Goal: Task Accomplishment & Management: Contribute content

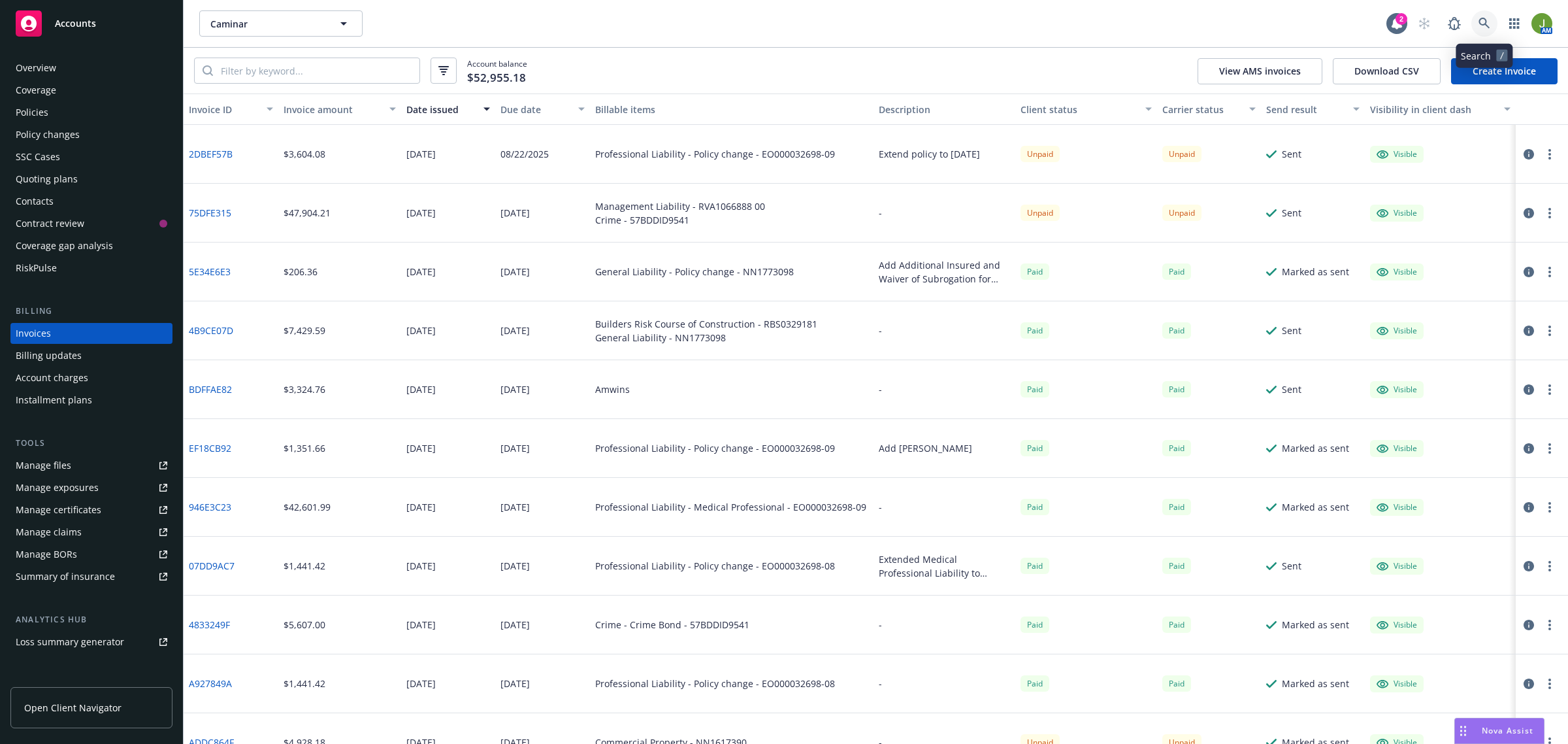
click at [1479, 21] on icon at bounding box center [1485, 24] width 12 height 12
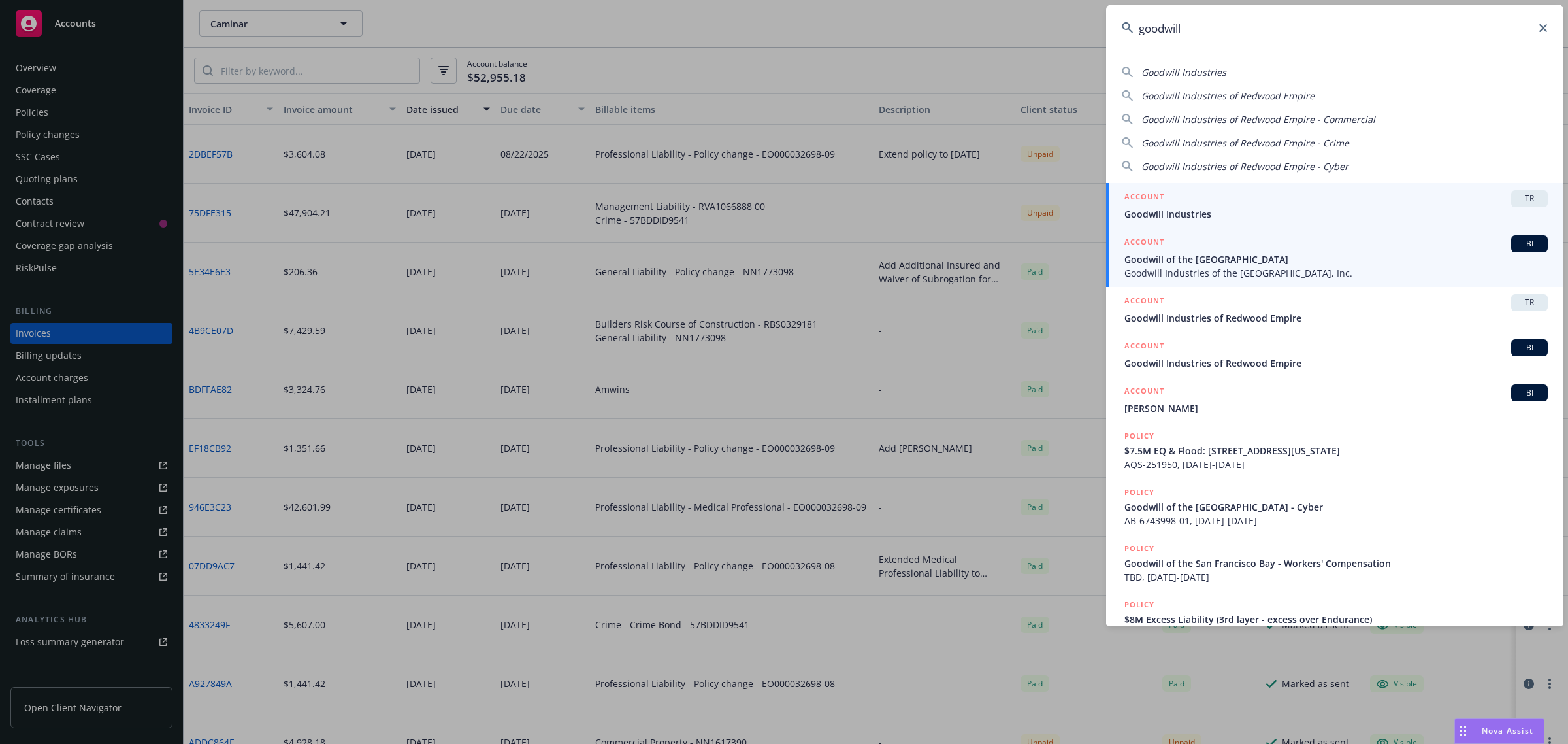
type input "goodwill"
click at [1181, 278] on span "Goodwill Industries of the [GEOGRAPHIC_DATA], Inc." at bounding box center [1336, 273] width 423 height 14
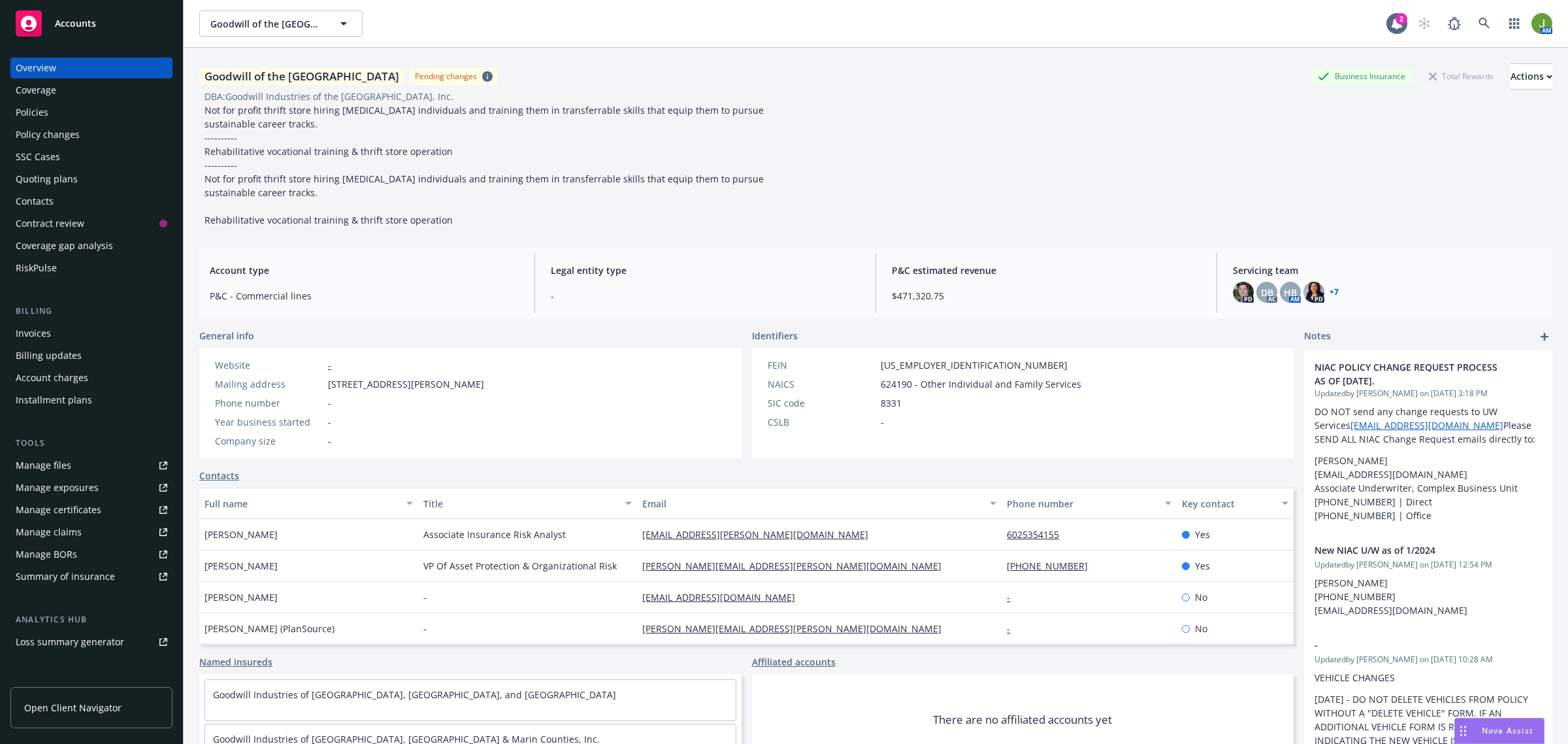
click at [71, 109] on div "Policies" at bounding box center [91, 112] width 151 height 21
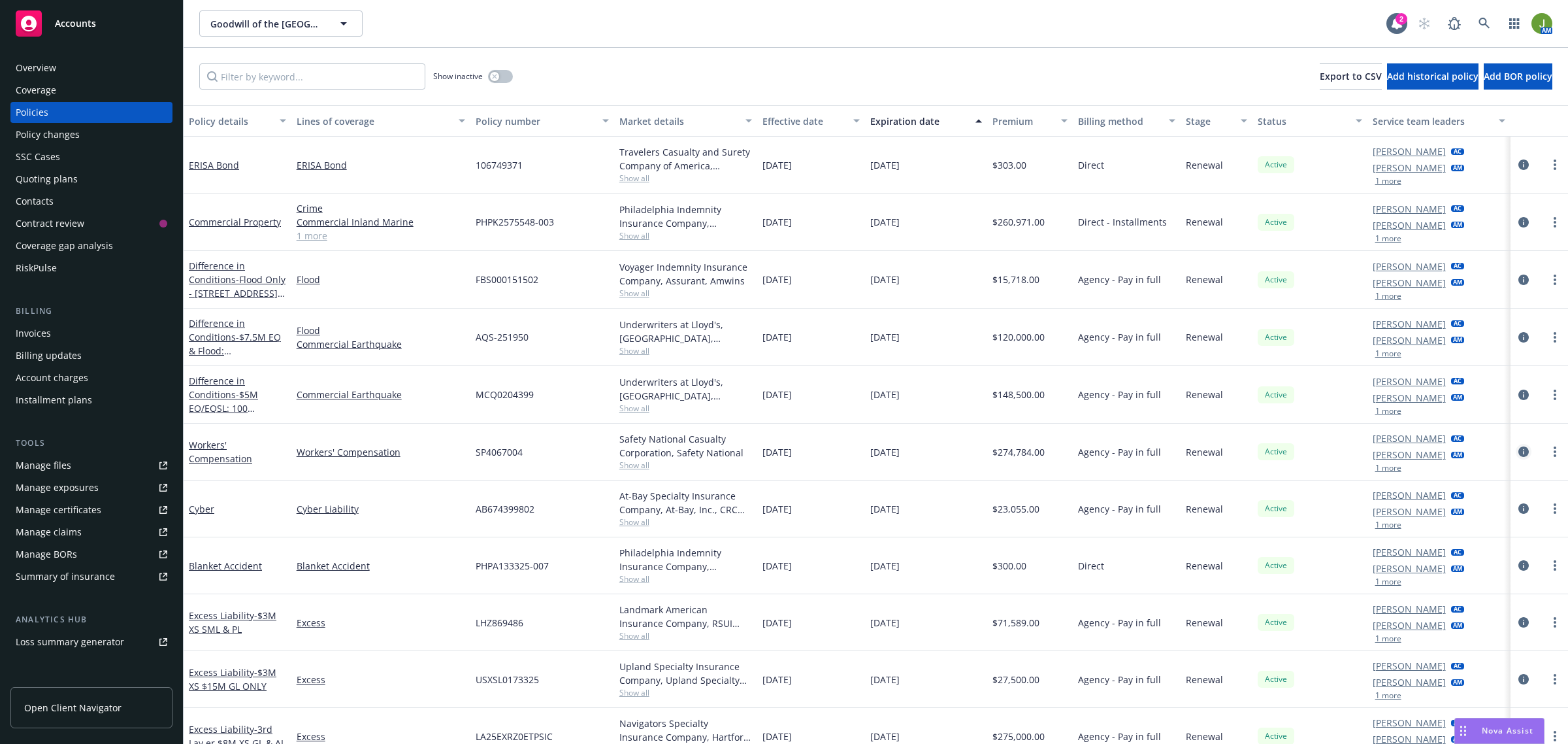
click at [1519, 451] on icon "circleInformation" at bounding box center [1524, 451] width 10 height 10
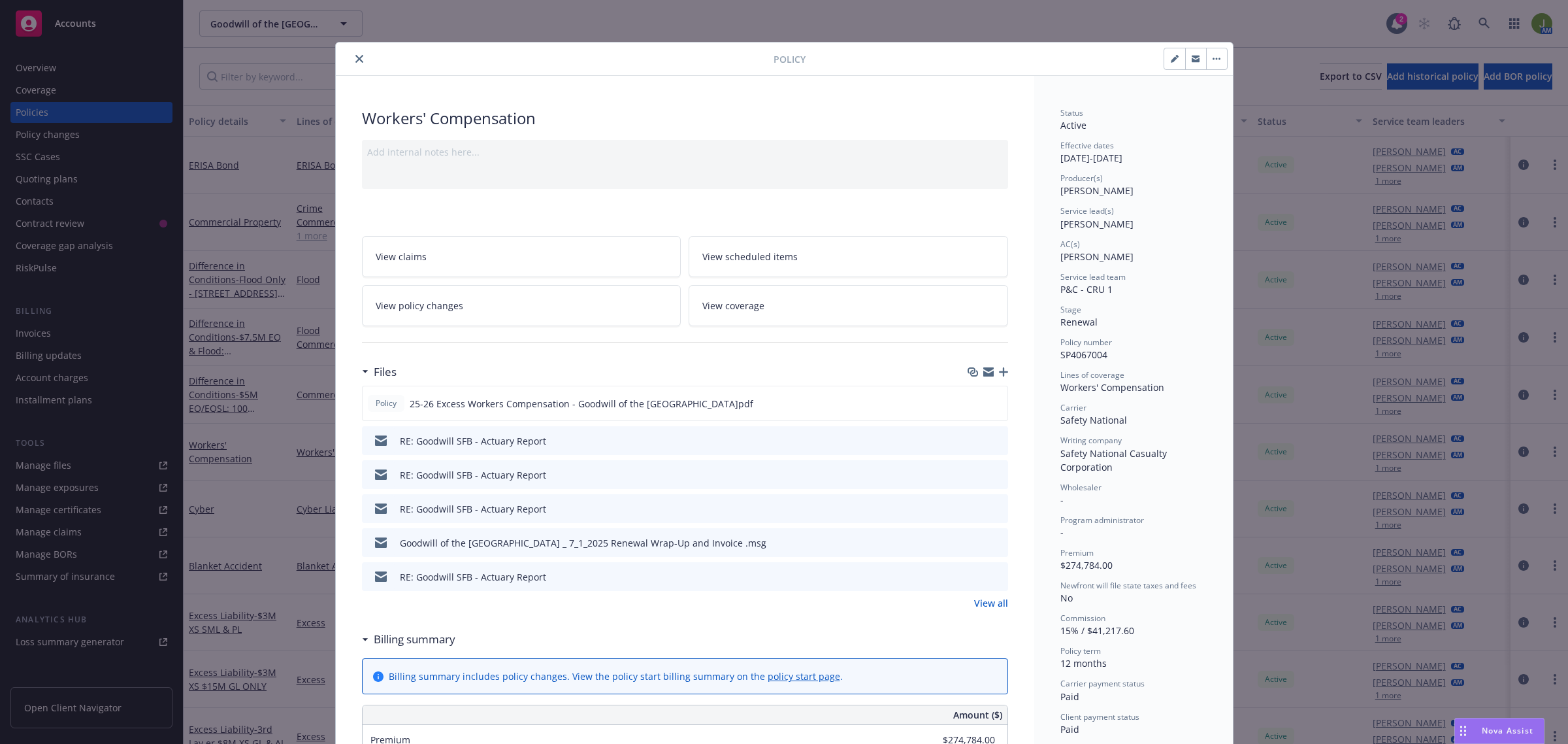
click at [999, 372] on icon "button" at bounding box center [1004, 372] width 9 height 9
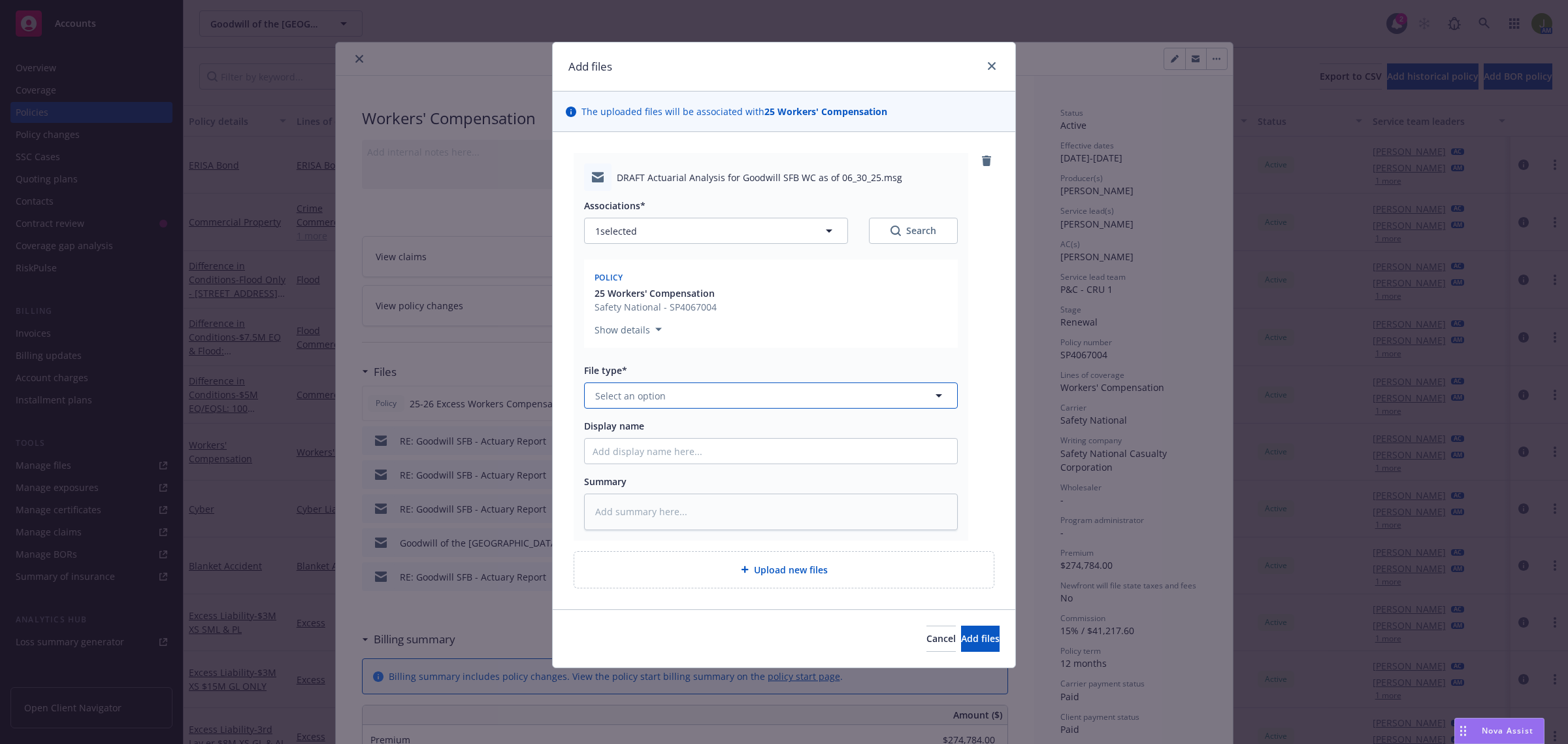
click at [629, 399] on span "Select an option" at bounding box center [631, 395] width 71 height 14
type input "a"
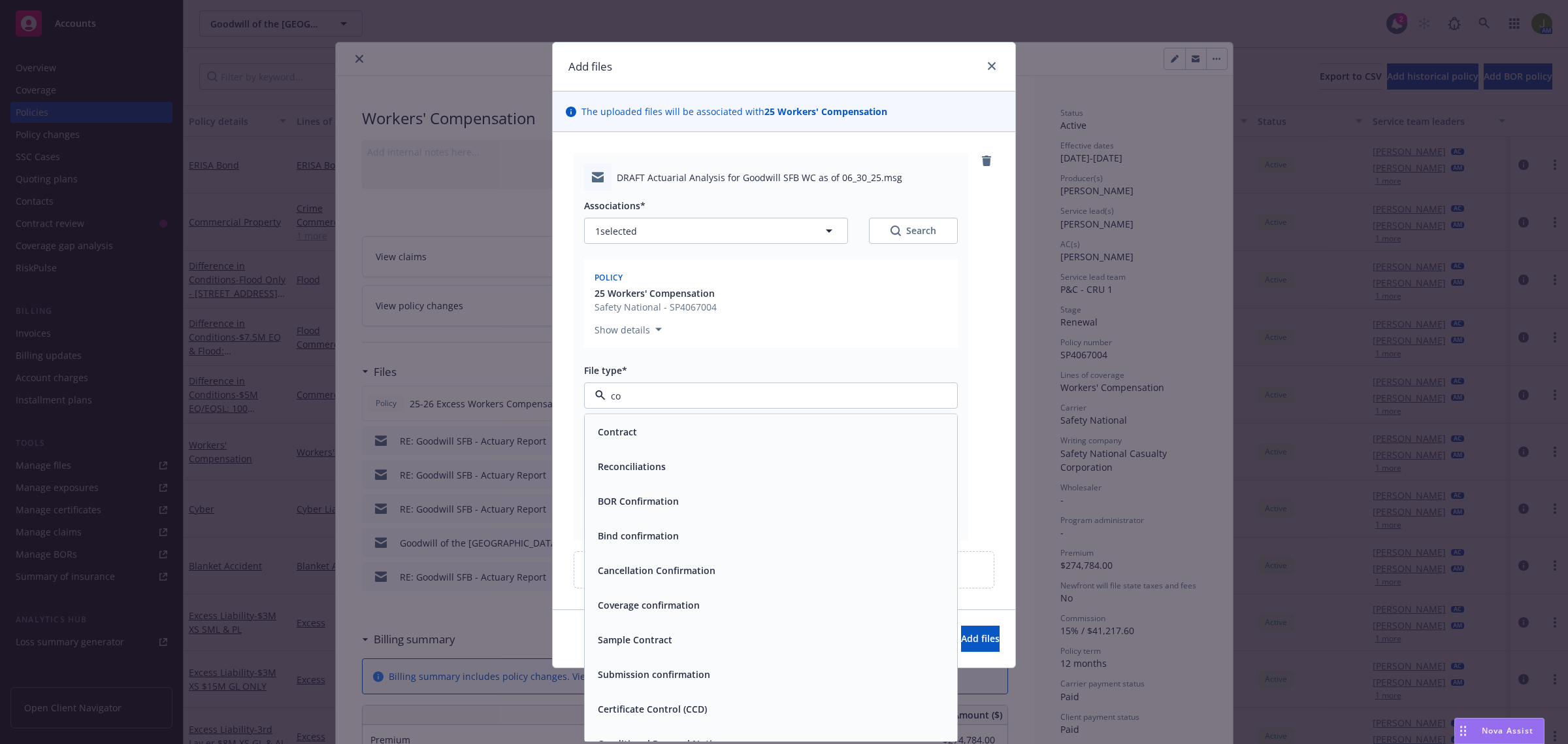
type input "c"
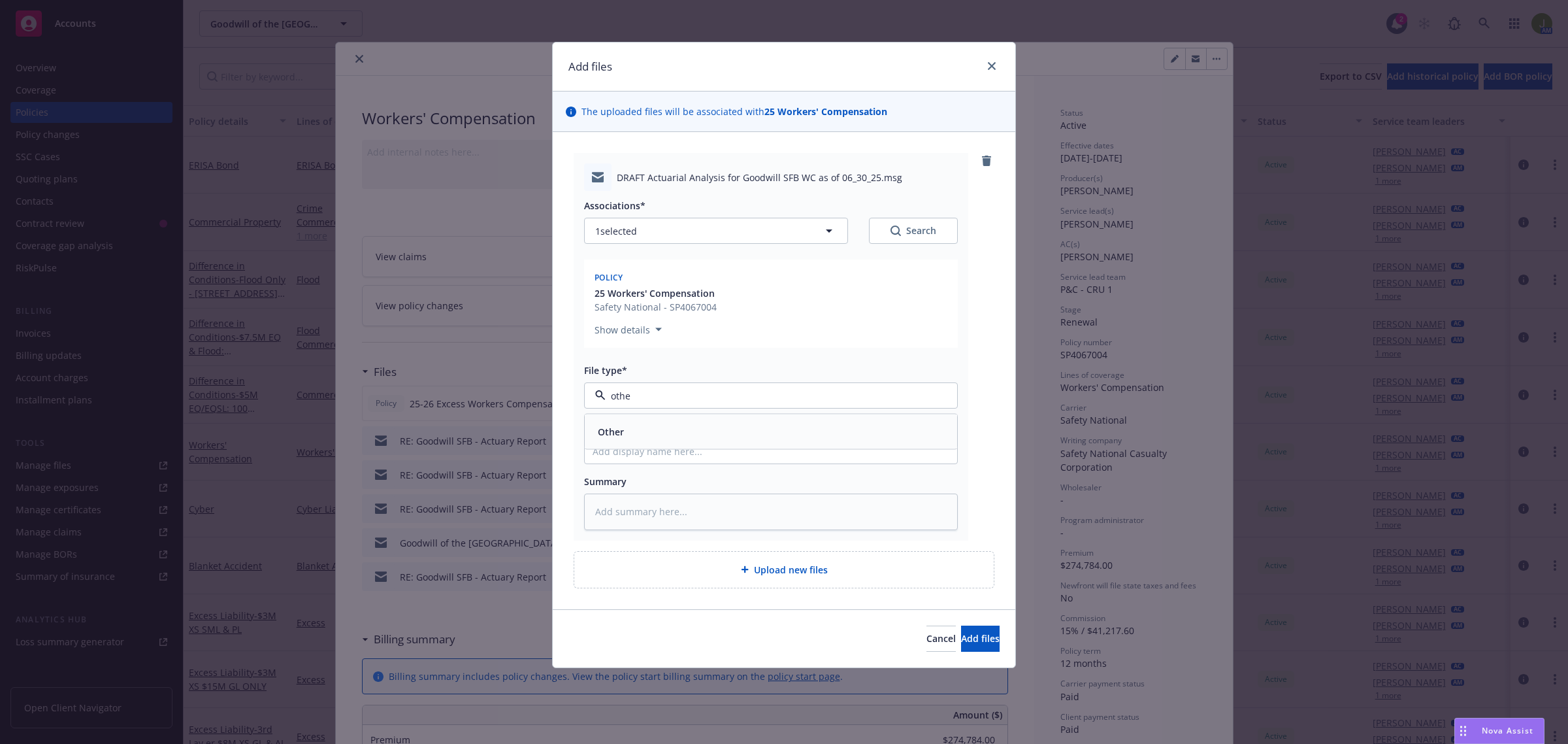
type input "other"
type textarea "x"
type input "F"
type textarea "x"
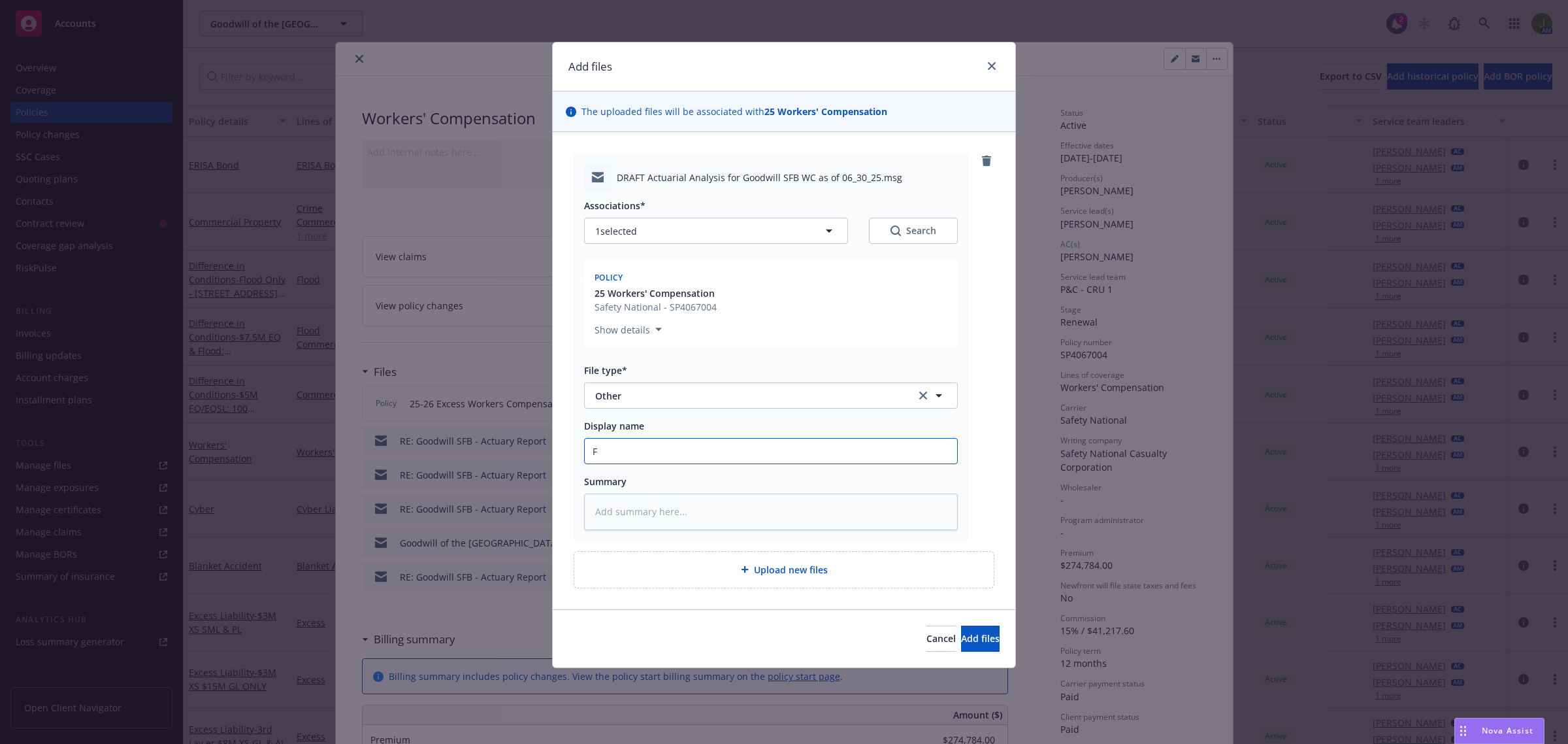
type input "Fr"
type textarea "x"
type input "Fro"
type textarea "x"
type input "From"
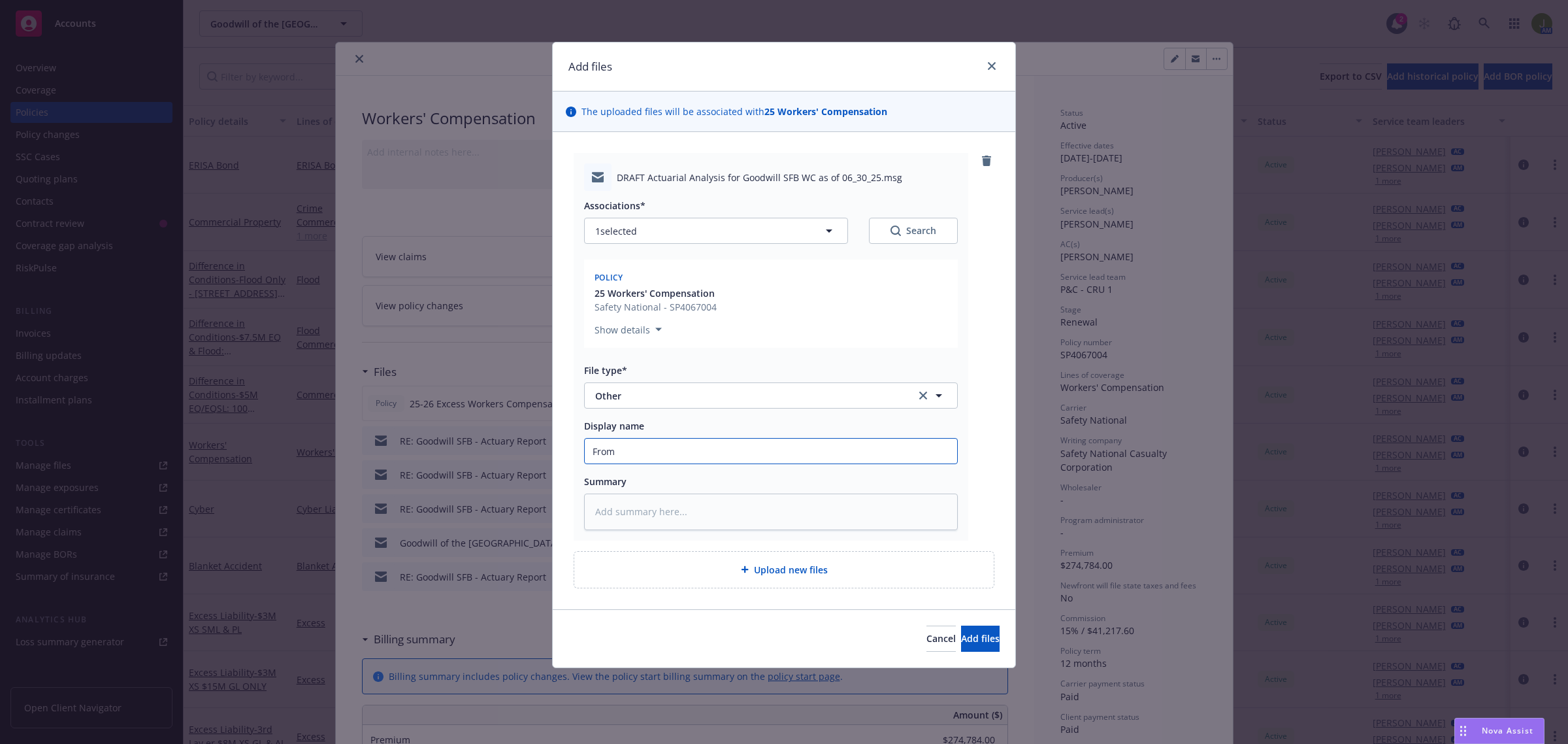
type textarea "x"
type input "From"
type textarea "x"
type input "From C"
type textarea "x"
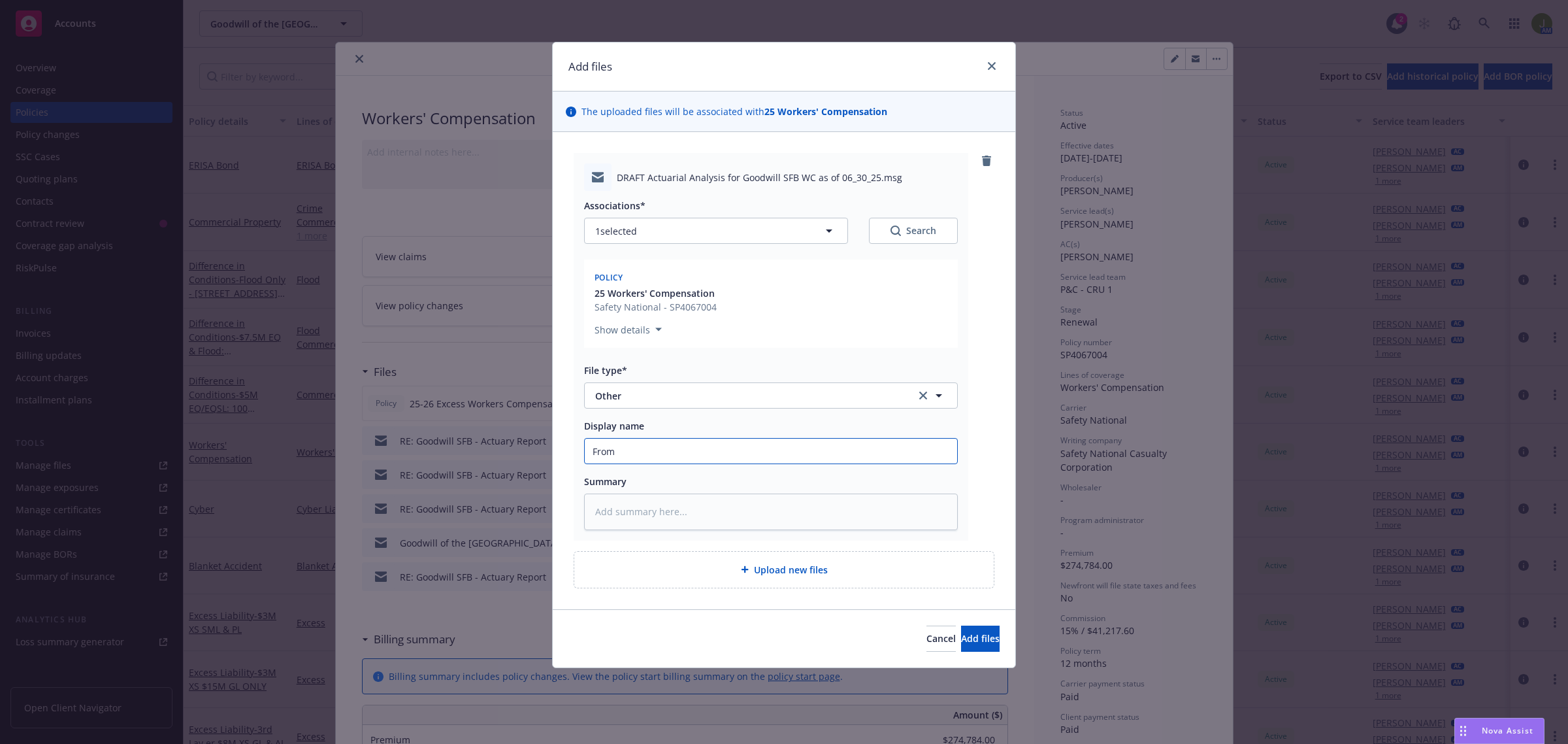
type input "From S"
type textarea "x"
type input "From Si"
type textarea "x"
type input "From Sig"
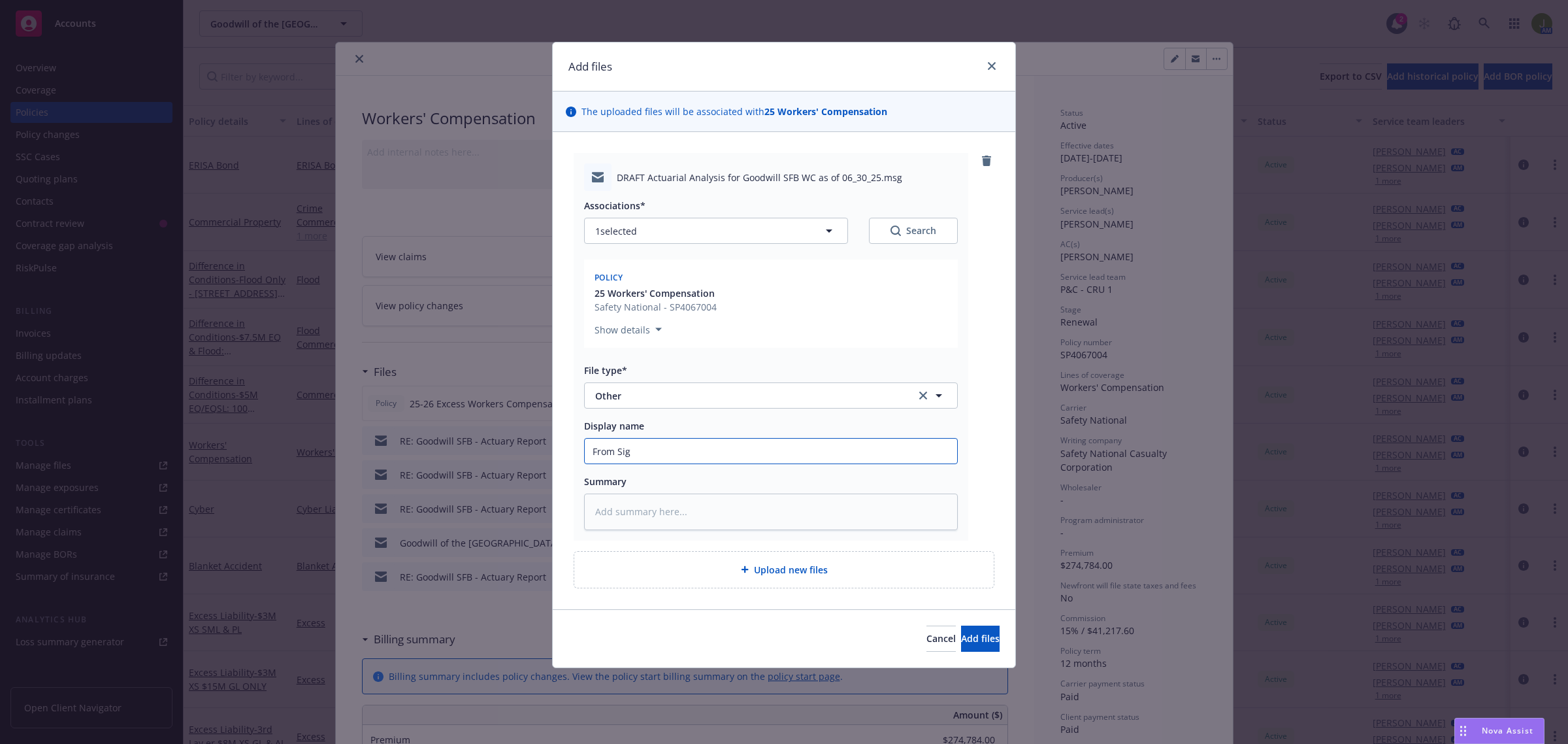
type textarea "x"
type input "From Sigm"
type textarea "x"
type input "From Sigma"
type textarea "x"
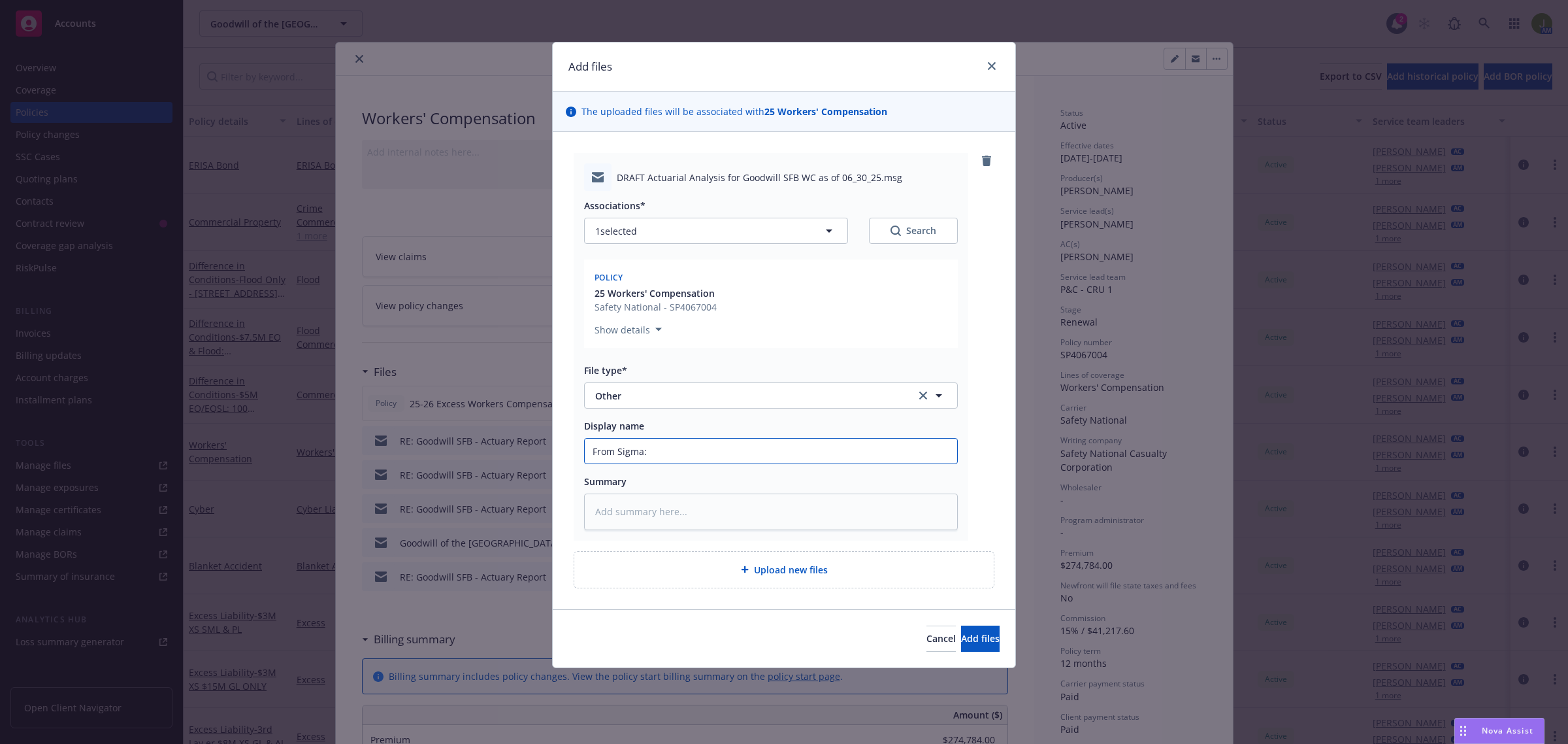
type input "From Sigma:"
type textarea "x"
type input "From SIGMA: DRAFT Actuary Report as of [DATE]"
type textarea "x"
type input "From SIGMA: DRAFT Actuary Report as of [DATE]"
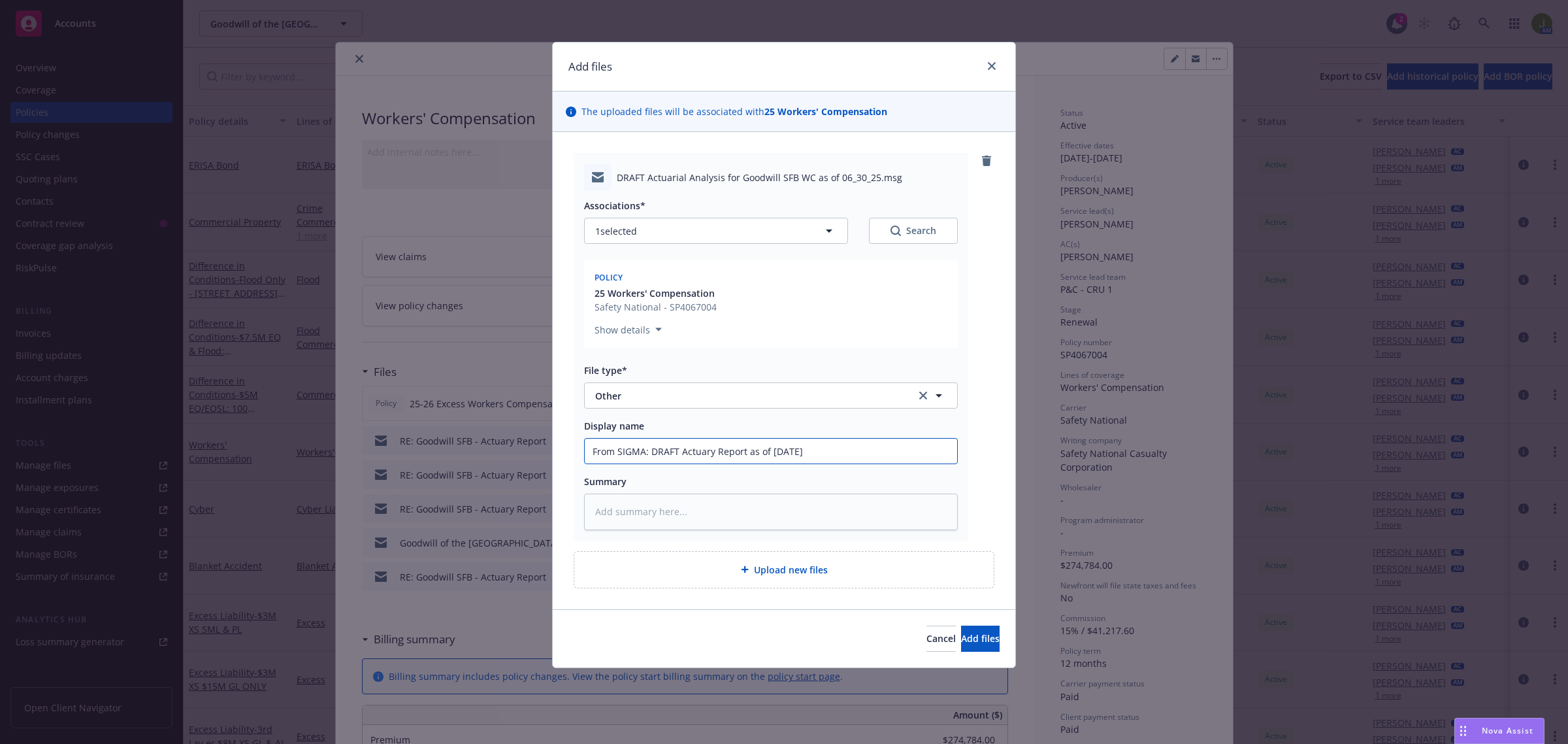
type textarea "x"
type input "From SIGMA: DRAFT Actuary Report as of [DATE]"
drag, startPoint x: 964, startPoint y: 638, endPoint x: 233, endPoint y: 523, distance: 740.0
click at [239, 528] on div "Add files The uploaded files will be associated with 25 Workers' Compensation D…" at bounding box center [784, 372] width 1568 height 744
type textarea "x"
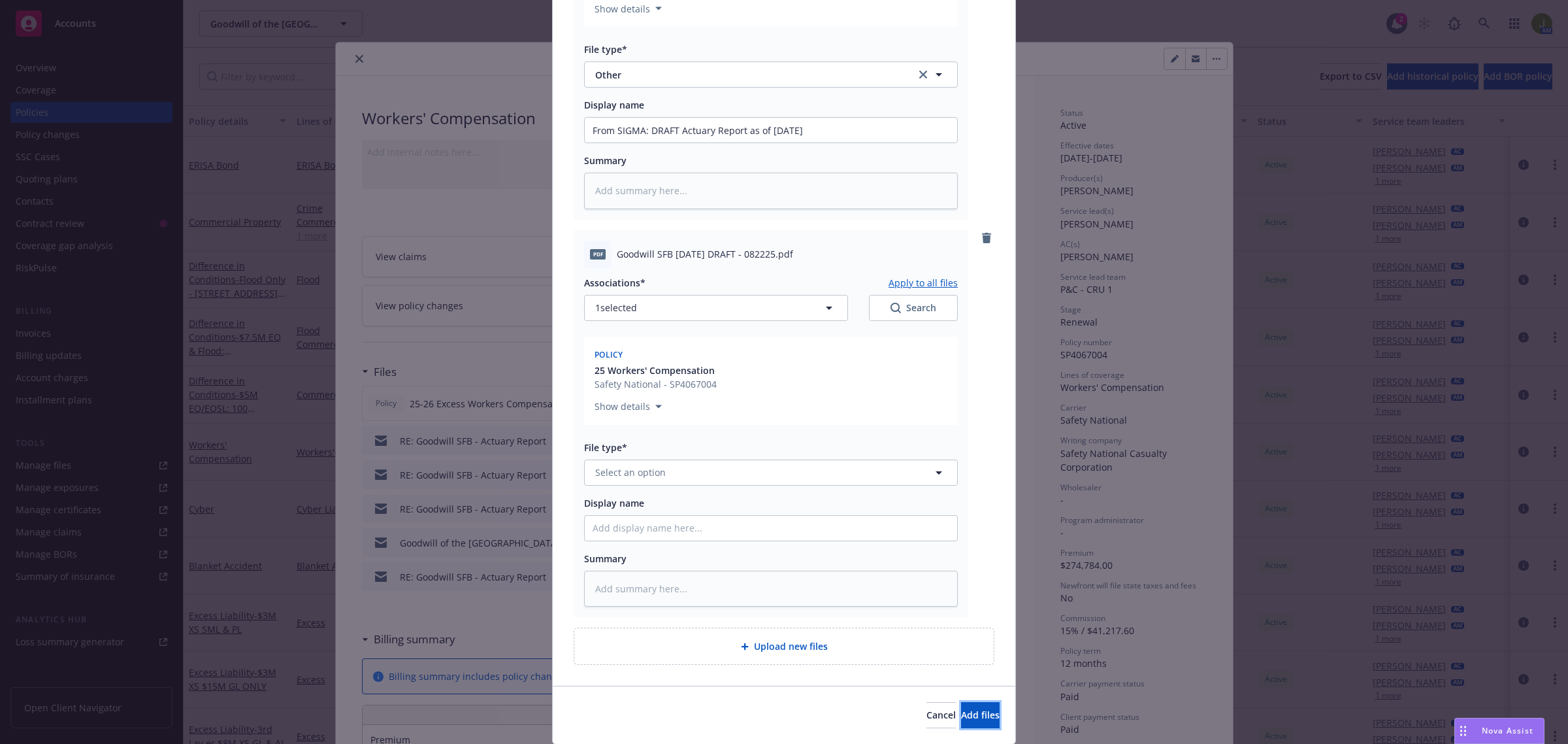
scroll to position [327, 0]
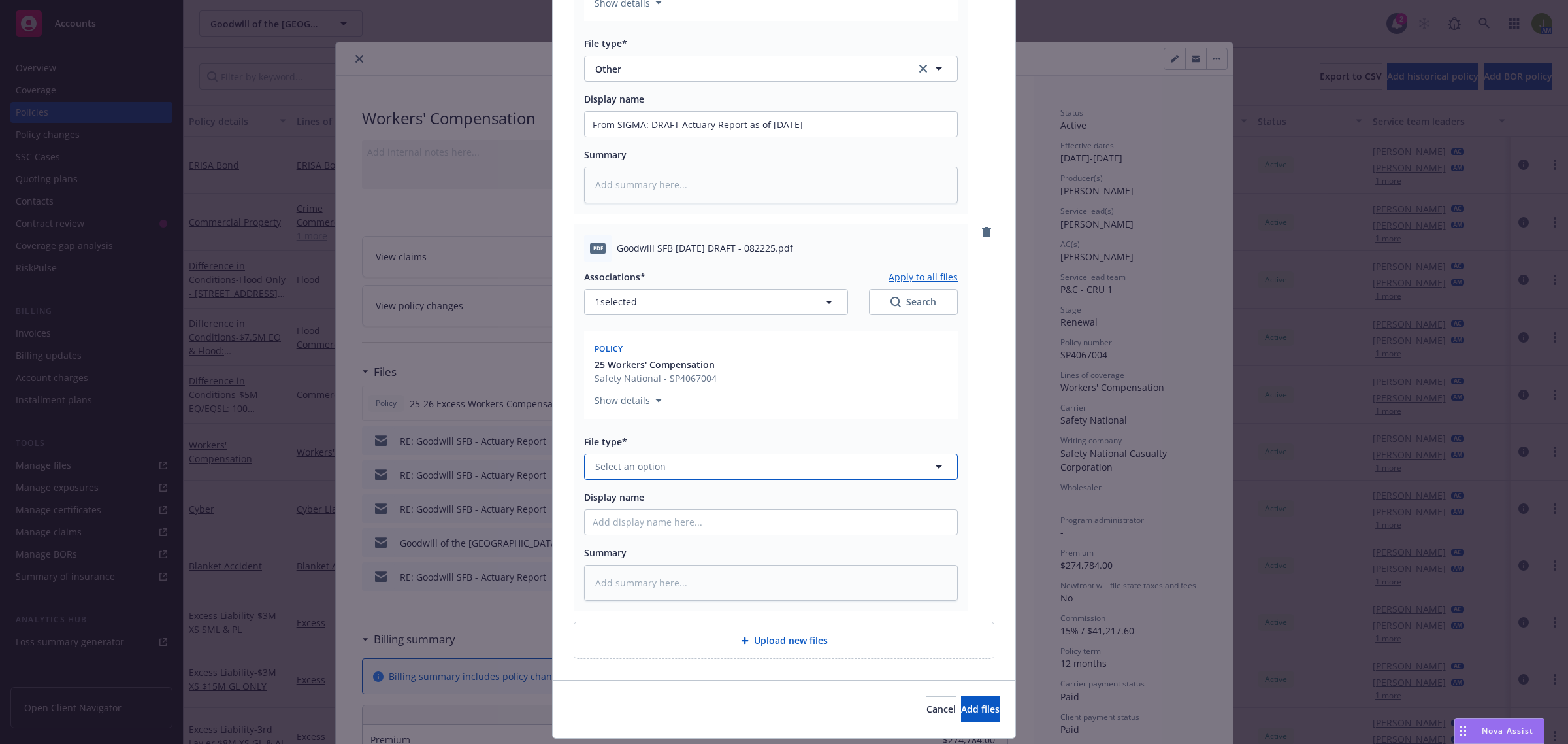
click at [650, 465] on span "Select an option" at bounding box center [631, 466] width 71 height 14
type input "other"
click at [654, 504] on div "Other" at bounding box center [770, 502] width 357 height 19
type textarea "x"
click at [838, 116] on input "From SIGMA: DRAFT Actuary Report as of [DATE]" at bounding box center [771, 124] width 372 height 25
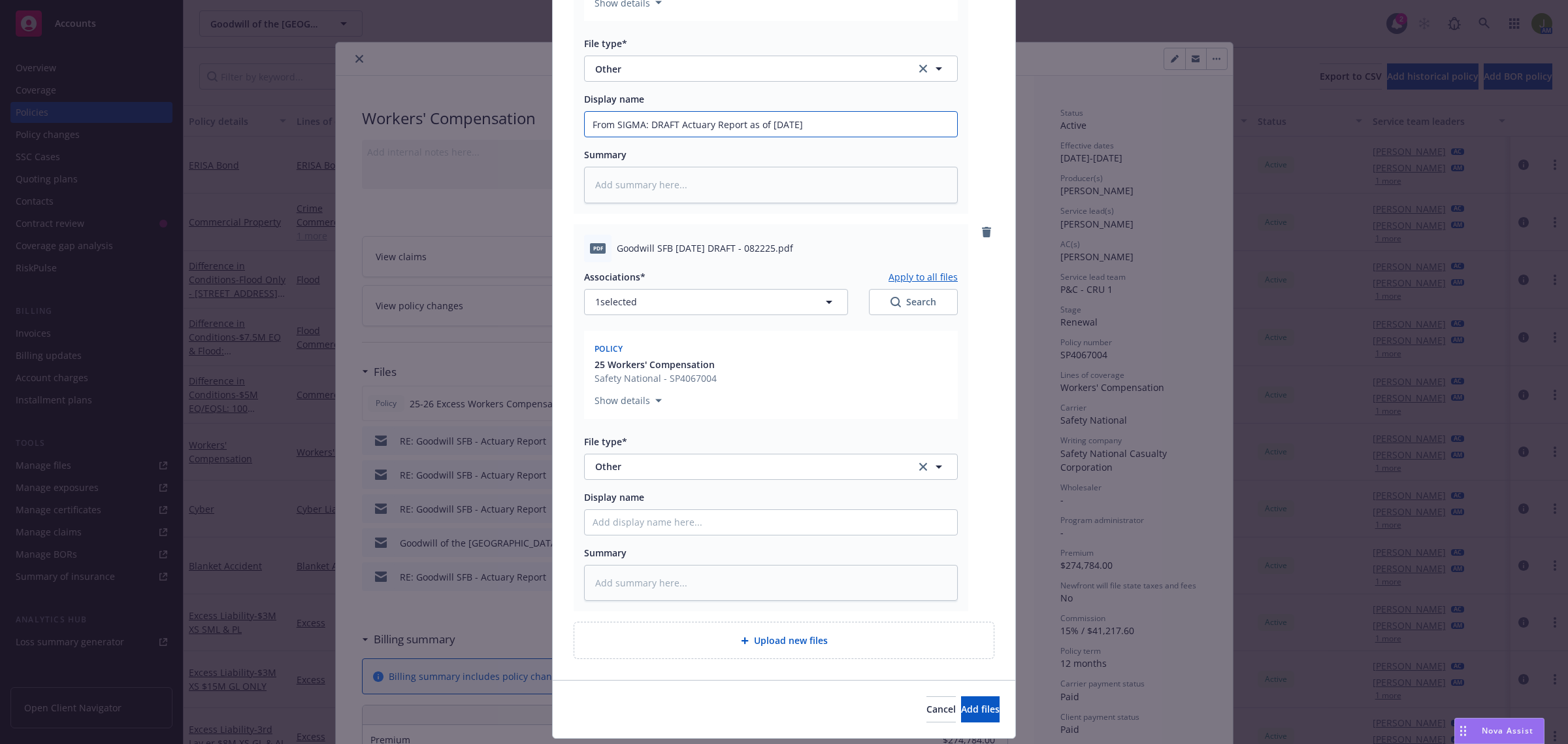
drag, startPoint x: 829, startPoint y: 121, endPoint x: 470, endPoint y: 115, distance: 359.1
click at [470, 115] on div "Add files The uploaded files will be associated with 25 Workers' Compensation D…" at bounding box center [784, 372] width 1568 height 744
click at [639, 72] on span "Other" at bounding box center [747, 69] width 303 height 14
type input "email"
click at [631, 105] on div "Email" at bounding box center [770, 105] width 357 height 19
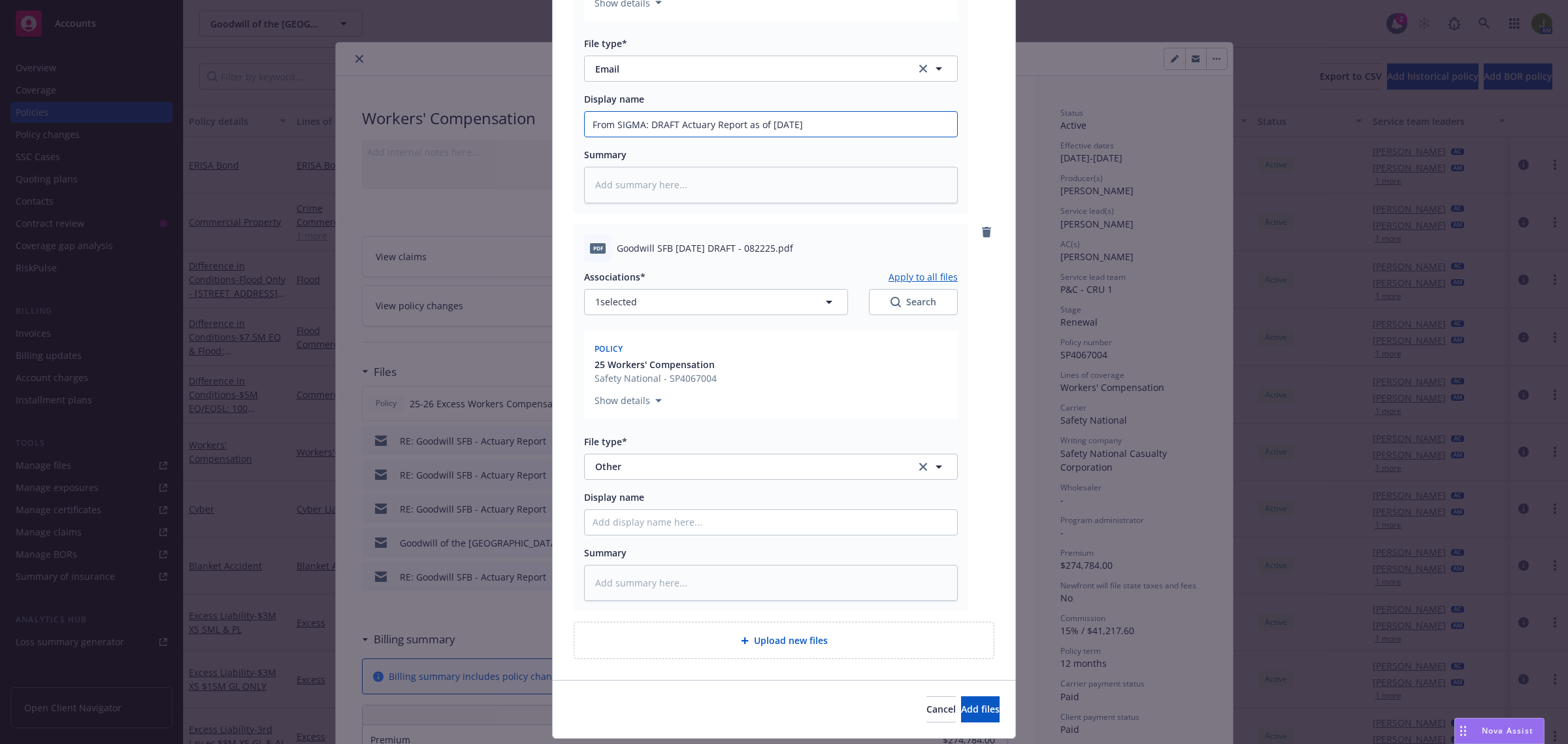
drag, startPoint x: 815, startPoint y: 123, endPoint x: 643, endPoint y: 126, distance: 172.0
click at [643, 126] on input "From SIGMA: DRAFT Actuary Report as of [DATE]" at bounding box center [771, 124] width 372 height 25
click at [645, 137] on input "Display name" at bounding box center [771, 124] width 372 height 25
paste input "DRAFT Actuary Report as of [DATE]"
type textarea "x"
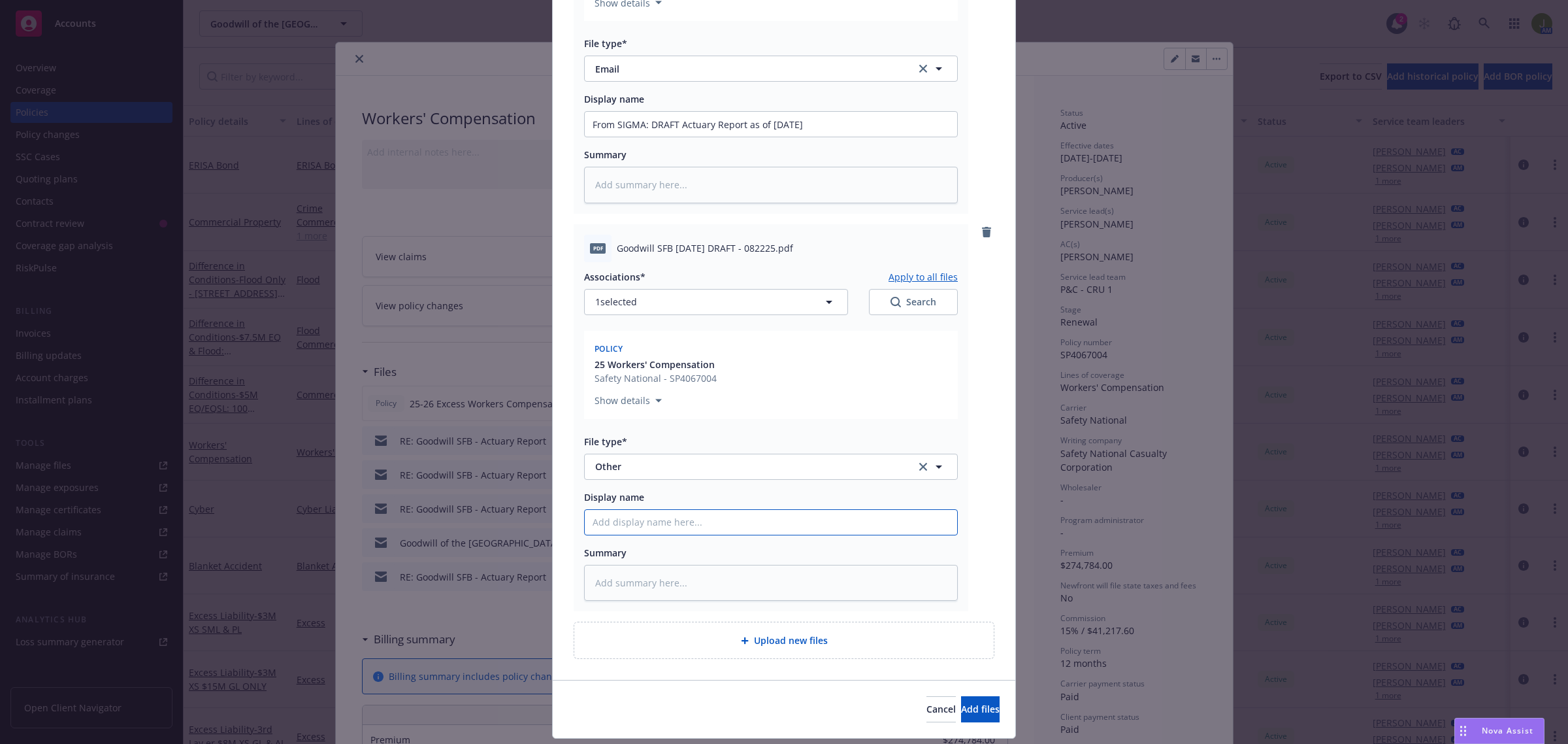
type input "DRAFT Actuary Report as of [DATE]"
type textarea "x"
type input "F DRAFT Actuary Report as of [DATE]"
type textarea "x"
type input "Fr DRAFT Actuary Report as of [DATE]"
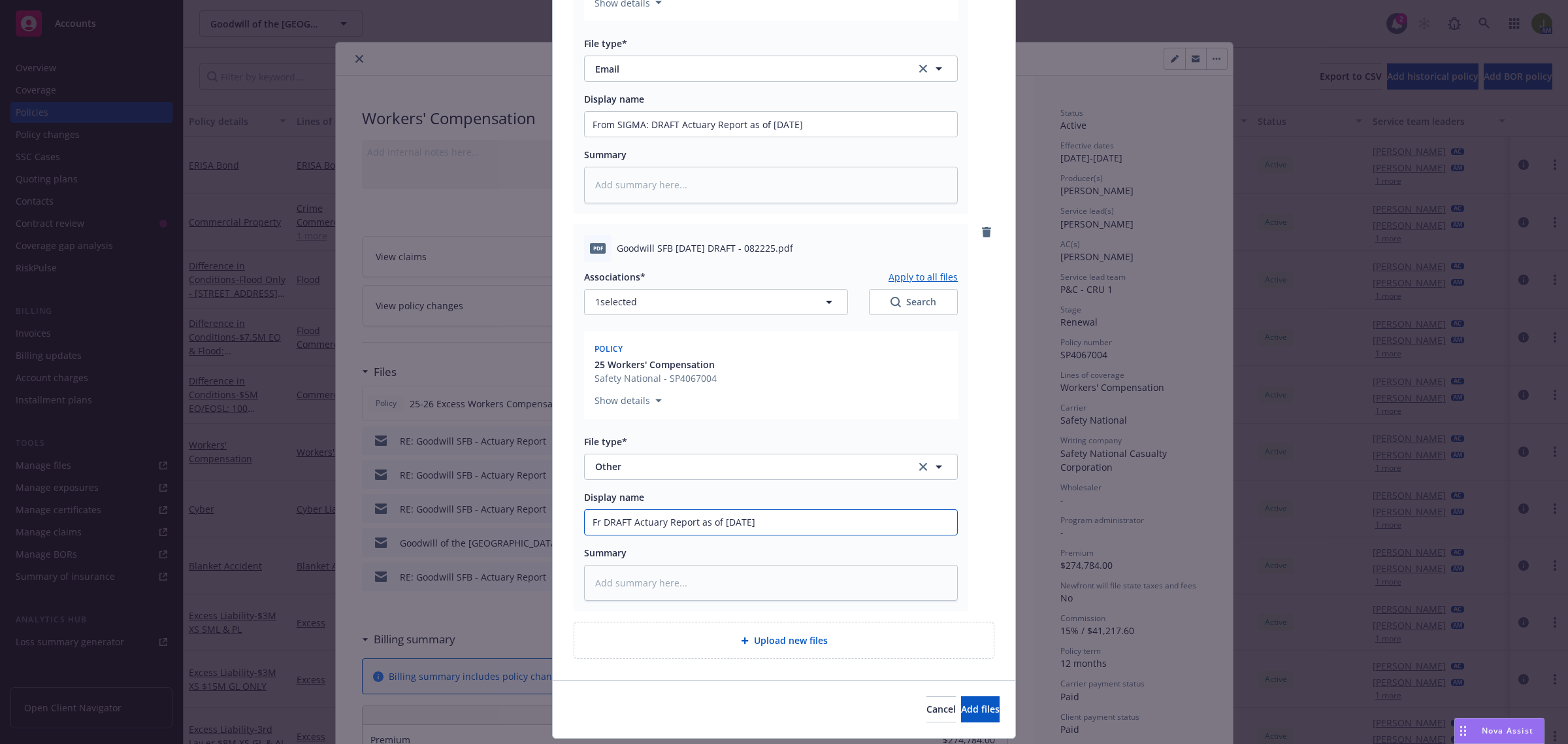
type textarea "x"
type input "Fro DRAFT Actuary Report as of [DATE]"
type textarea "x"
type input "From DRAFT Actuary Report as of [DATE]"
type textarea "x"
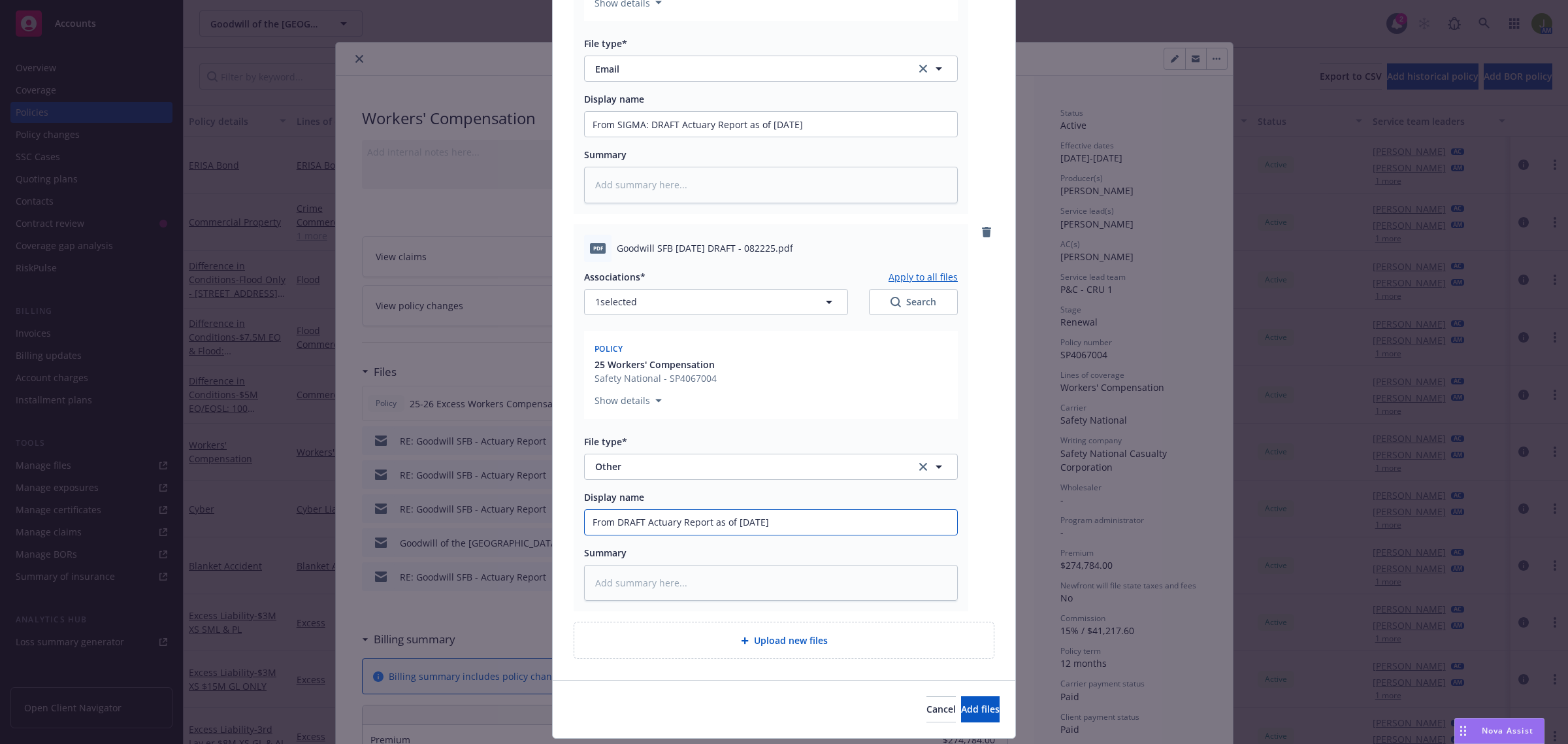
type input "From DRAFT Actuary Report as of [DATE]"
type textarea "x"
type input "From Si DRAFT Actuary Report as of [DATE]"
type textarea "x"
type input "From Sig DRAFT Actuary Report as of [DATE]"
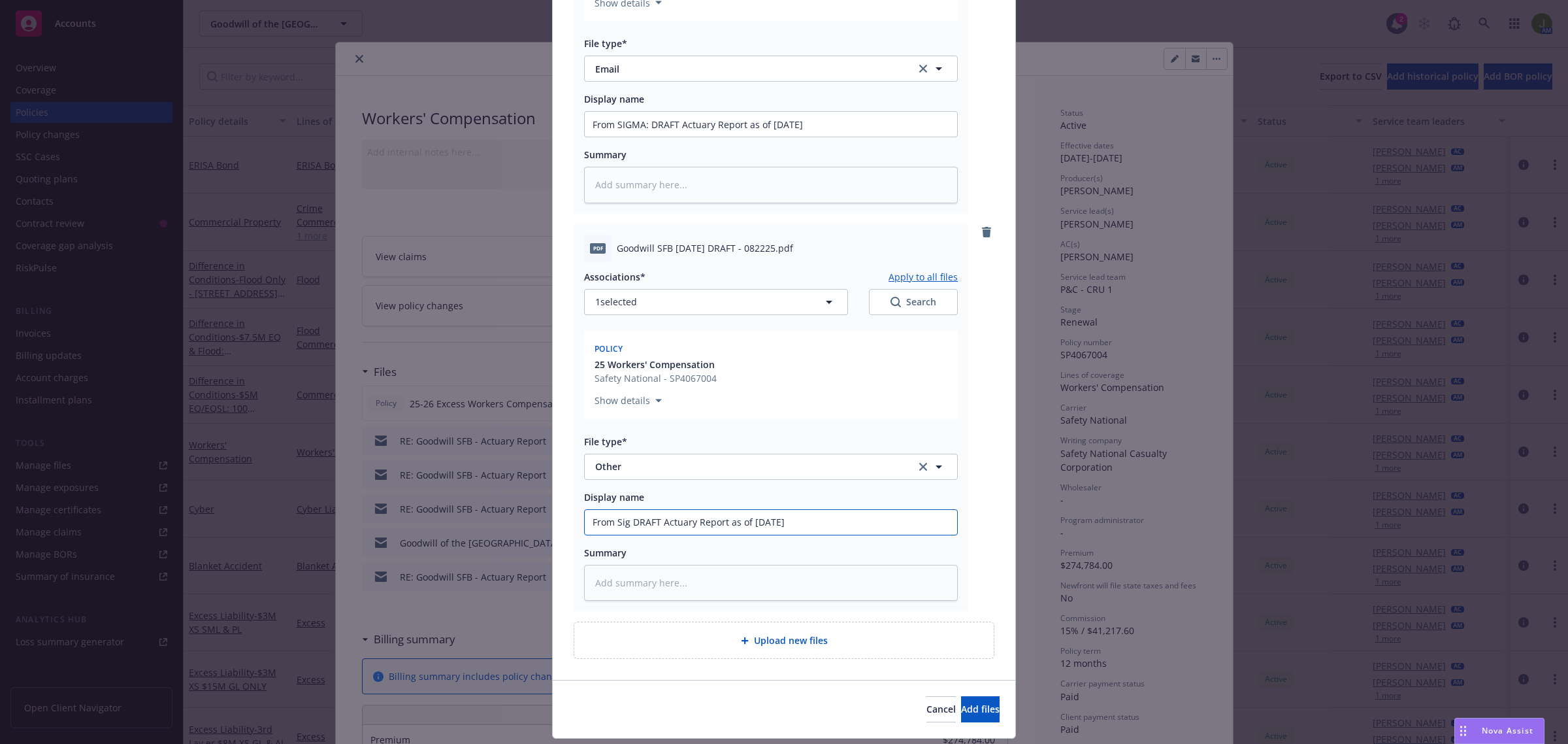
type textarea "x"
type input "From Sigm DRAFT Actuary Report as of [DATE]"
type textarea "x"
type input "From Sig DRAFT Actuary Report as of [DATE]"
type textarea "x"
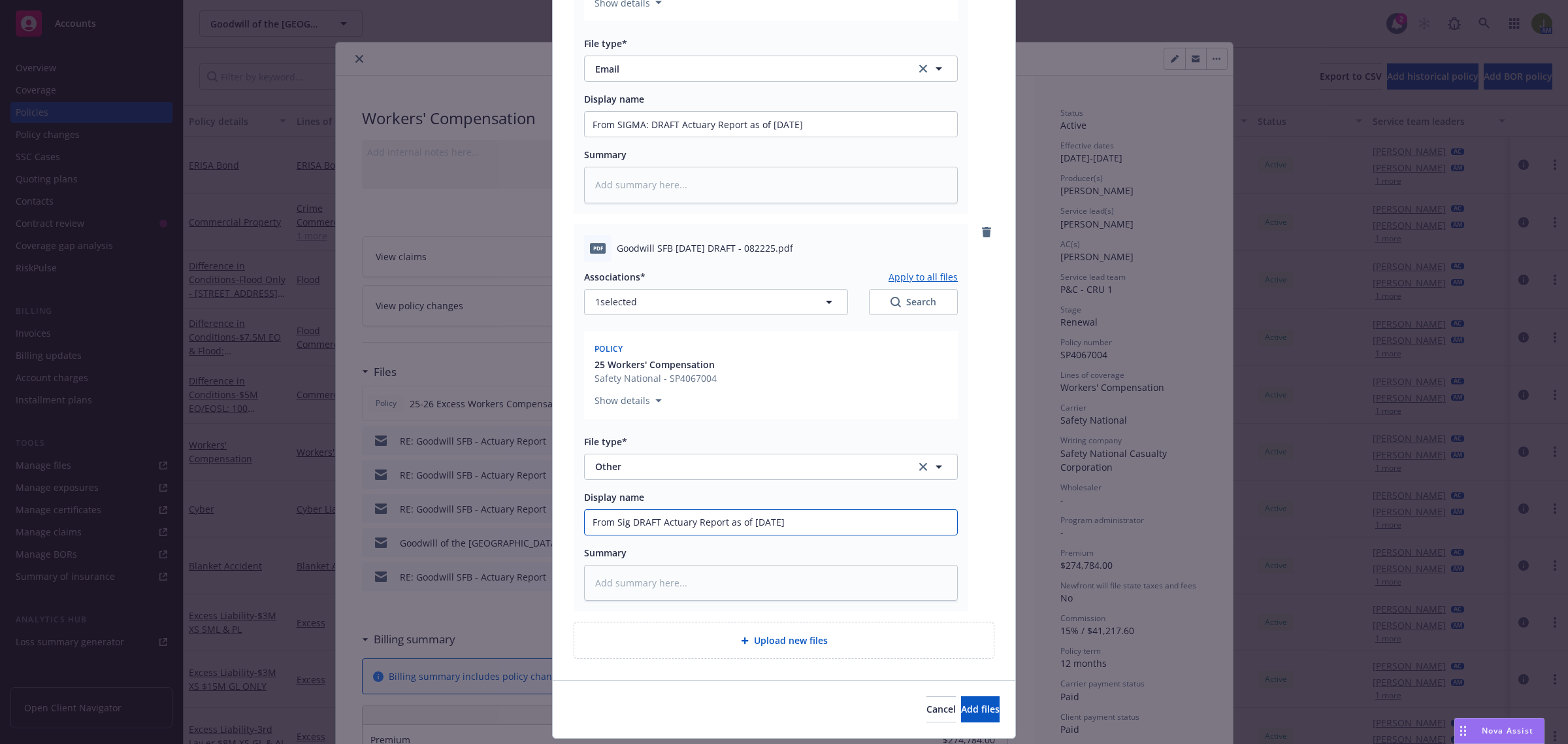
type input "From Si DRAFT Actuary Report as of [DATE]"
type textarea "x"
type input "From S DRAFT Actuary Report as of [DATE]"
type textarea "x"
type input "From SI DRAFT Actuary Report as of [DATE]"
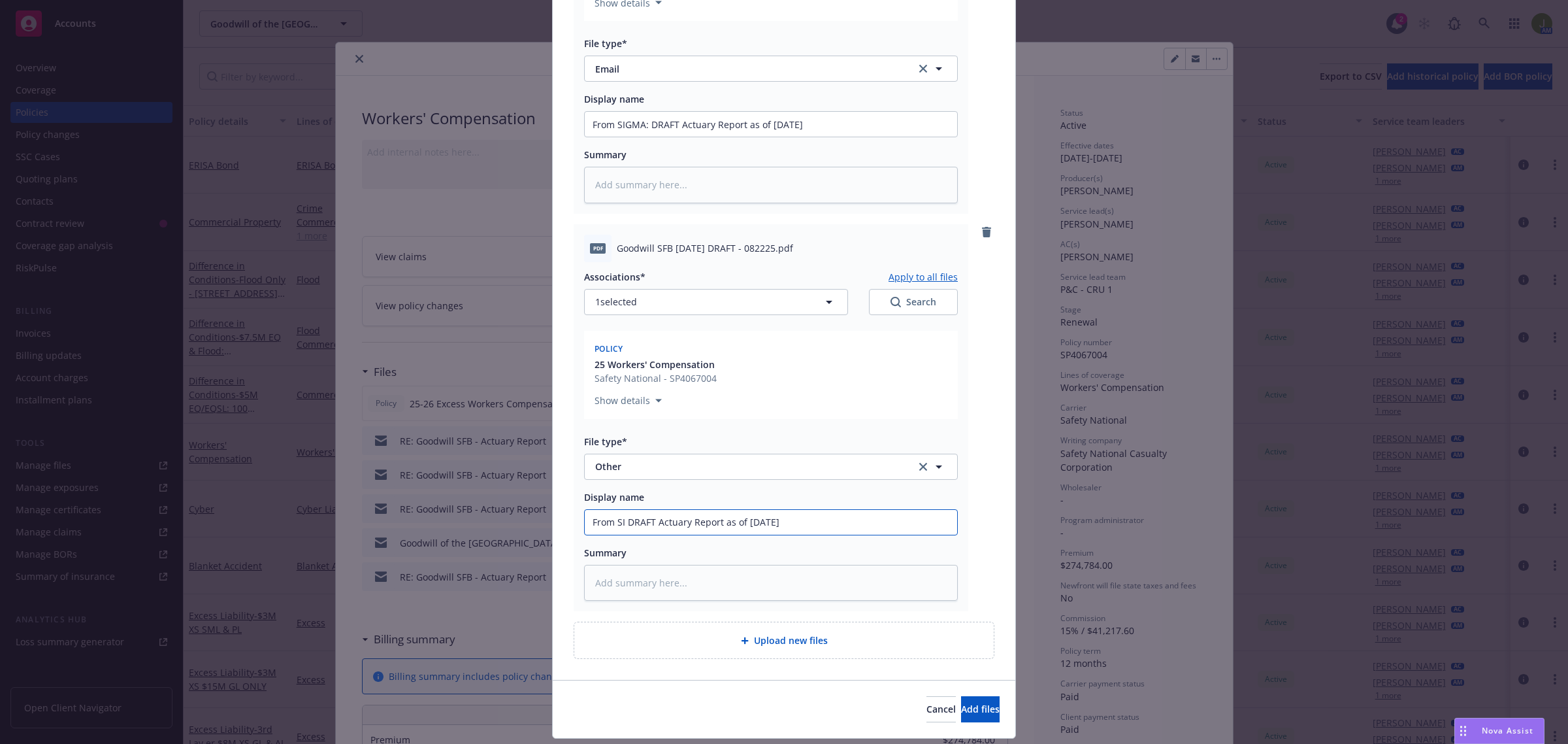
type textarea "x"
type input "From SIG DRAFT Actuary Report as of [DATE]"
type textarea "x"
type input "From SIGM DRAFT Actuary Report as of [DATE]"
type textarea "x"
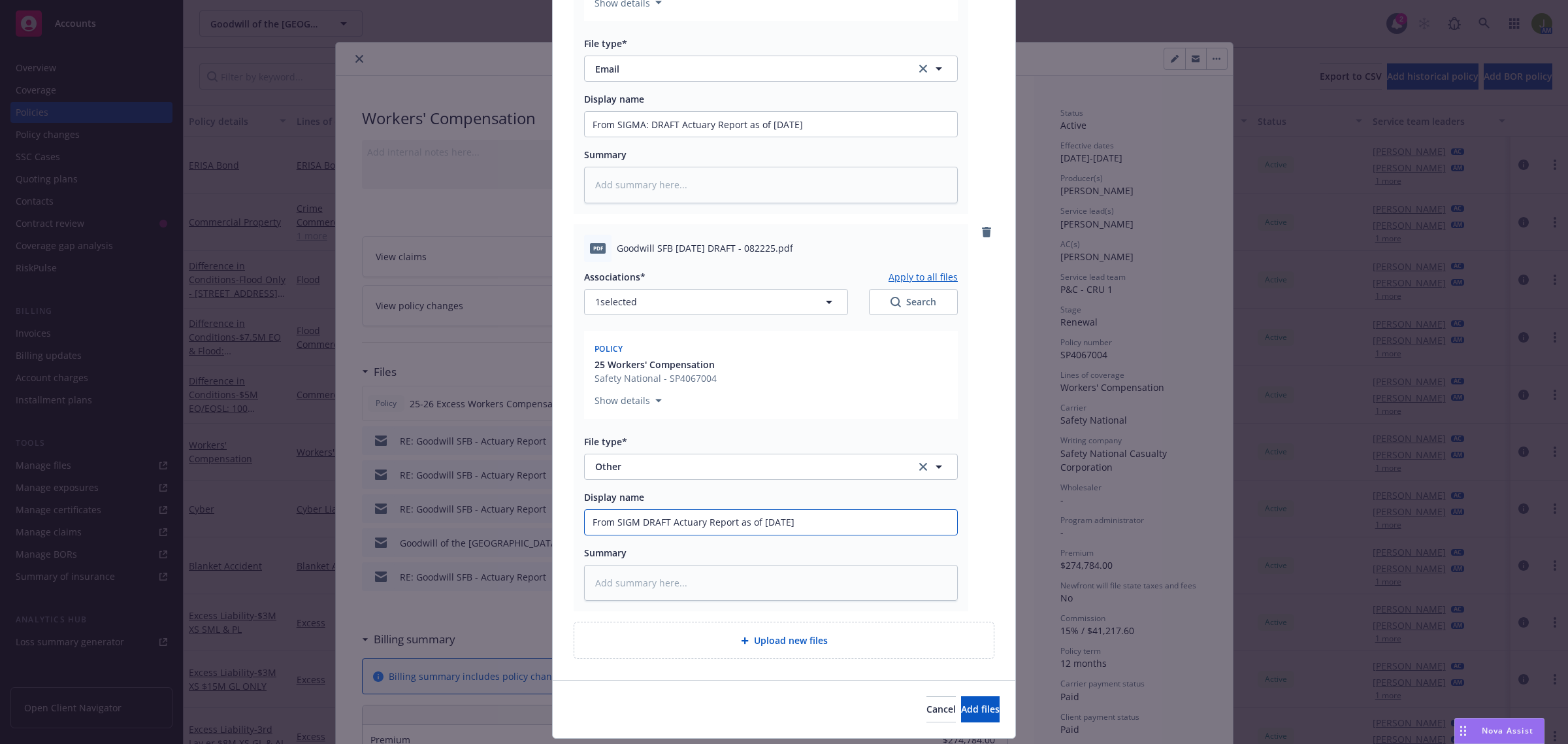
type input "From SIGMA DRAFT Actuary Report as of [DATE]"
type textarea "x"
type input "From SIGMA: DRAFT Actuary Report as of [DATE]"
type textarea "x"
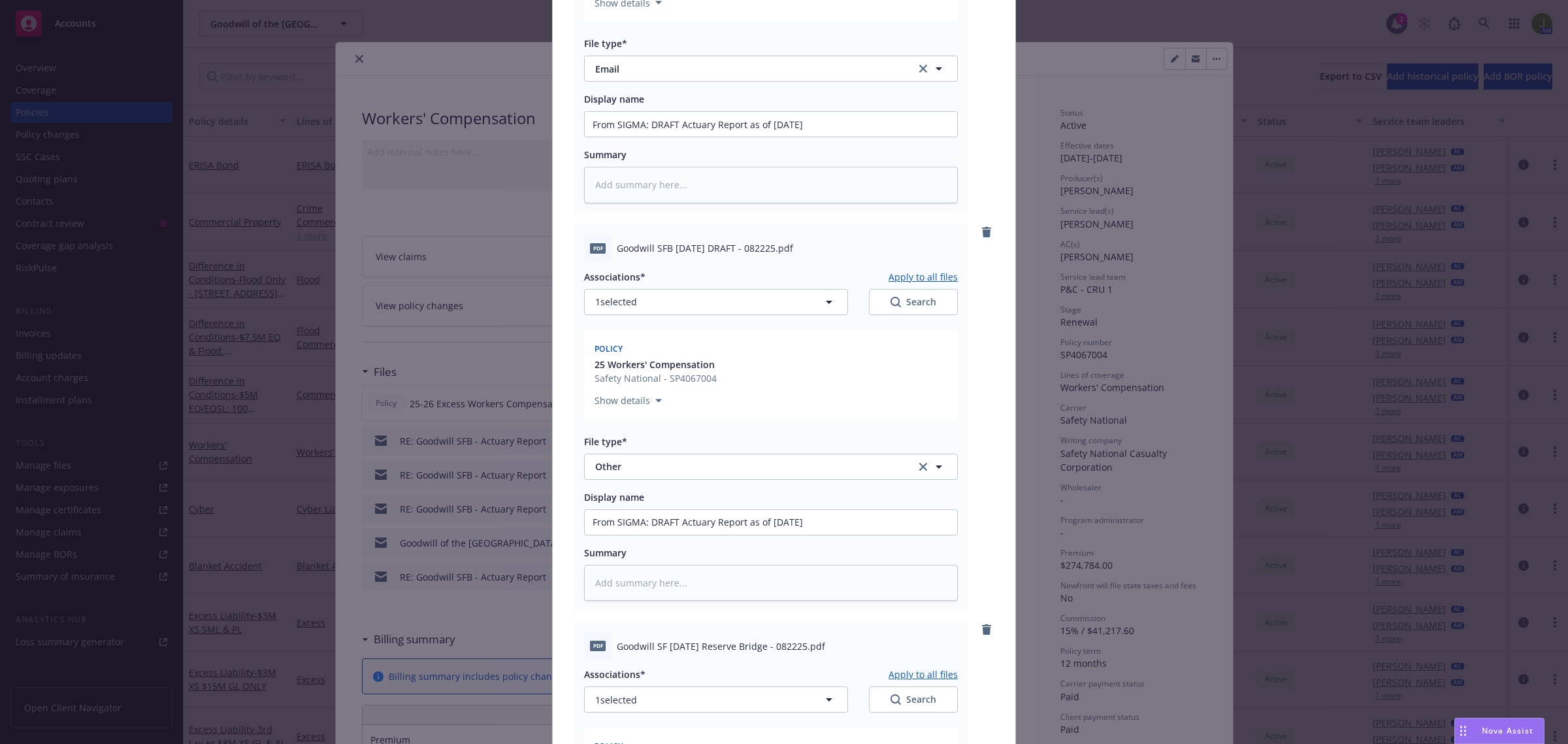
click at [768, 649] on span "Goodwill SF [DATE] Reserve Bridge - 082225.pdf" at bounding box center [721, 646] width 208 height 14
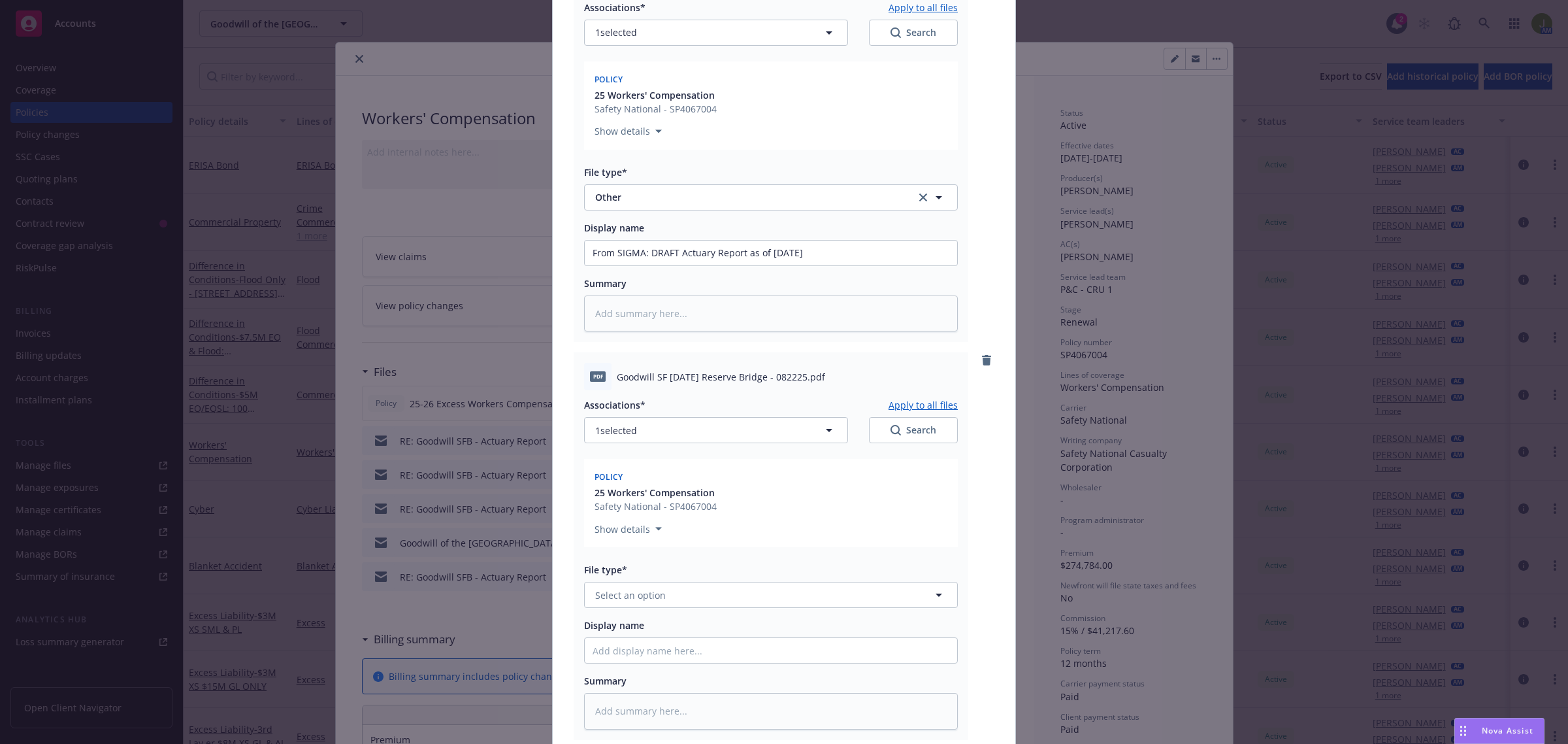
scroll to position [654, 0]
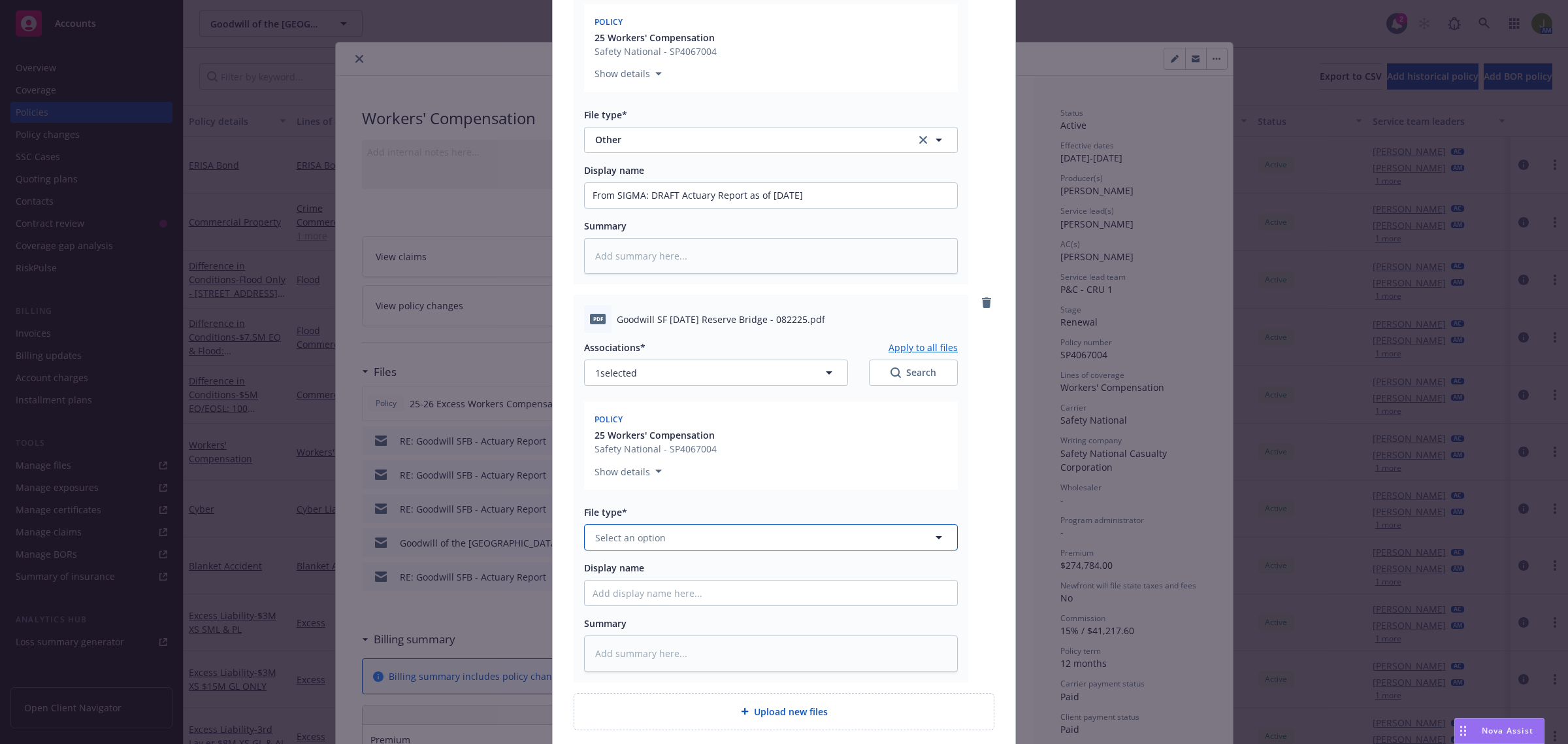
click at [639, 537] on span "Select an option" at bounding box center [631, 537] width 71 height 14
type input "other"
type textarea "x"
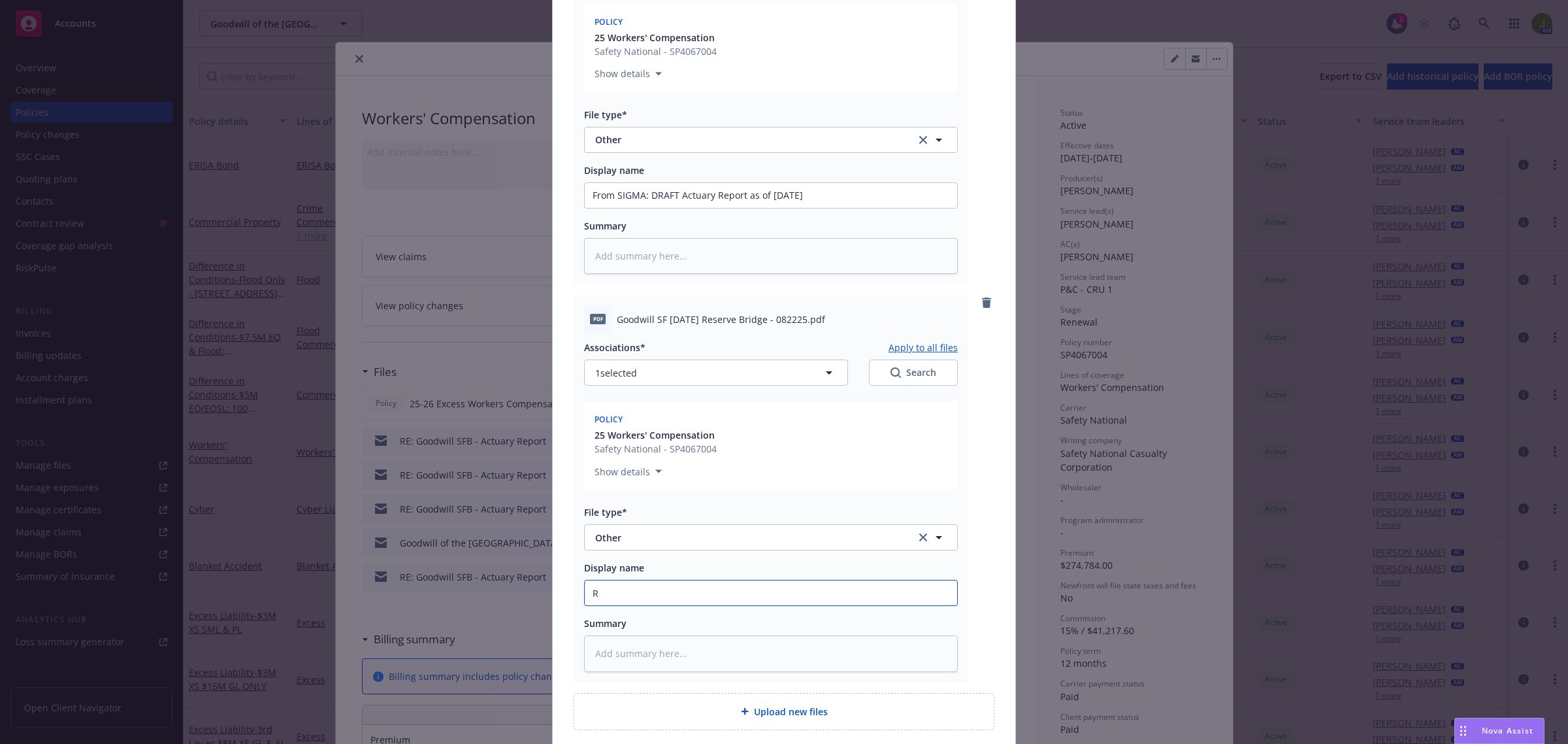
type input "R"
type textarea "x"
type input "Re"
type textarea "x"
type input "Res"
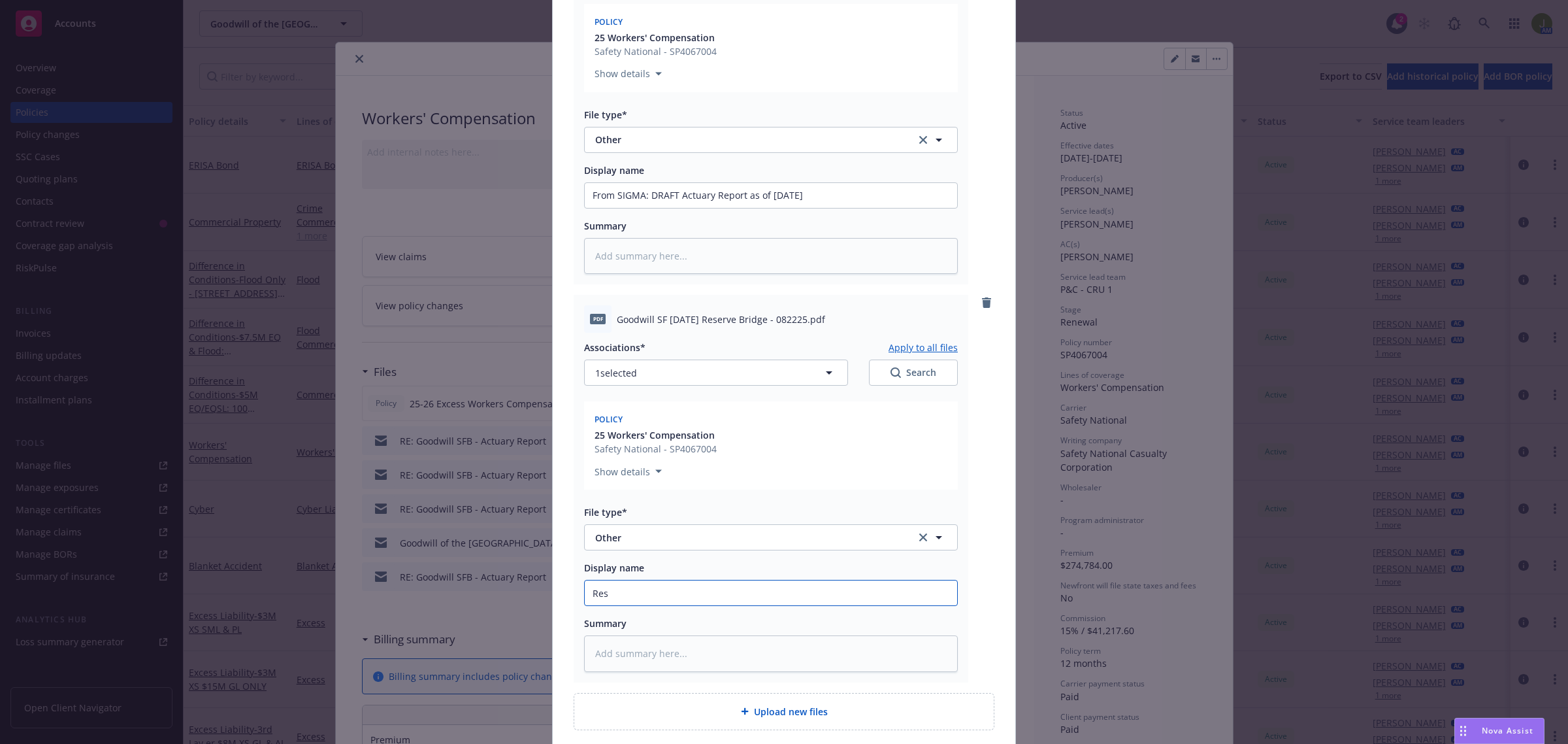
type textarea "x"
type input "Rese"
type textarea "x"
type input "[PERSON_NAME]"
type textarea "x"
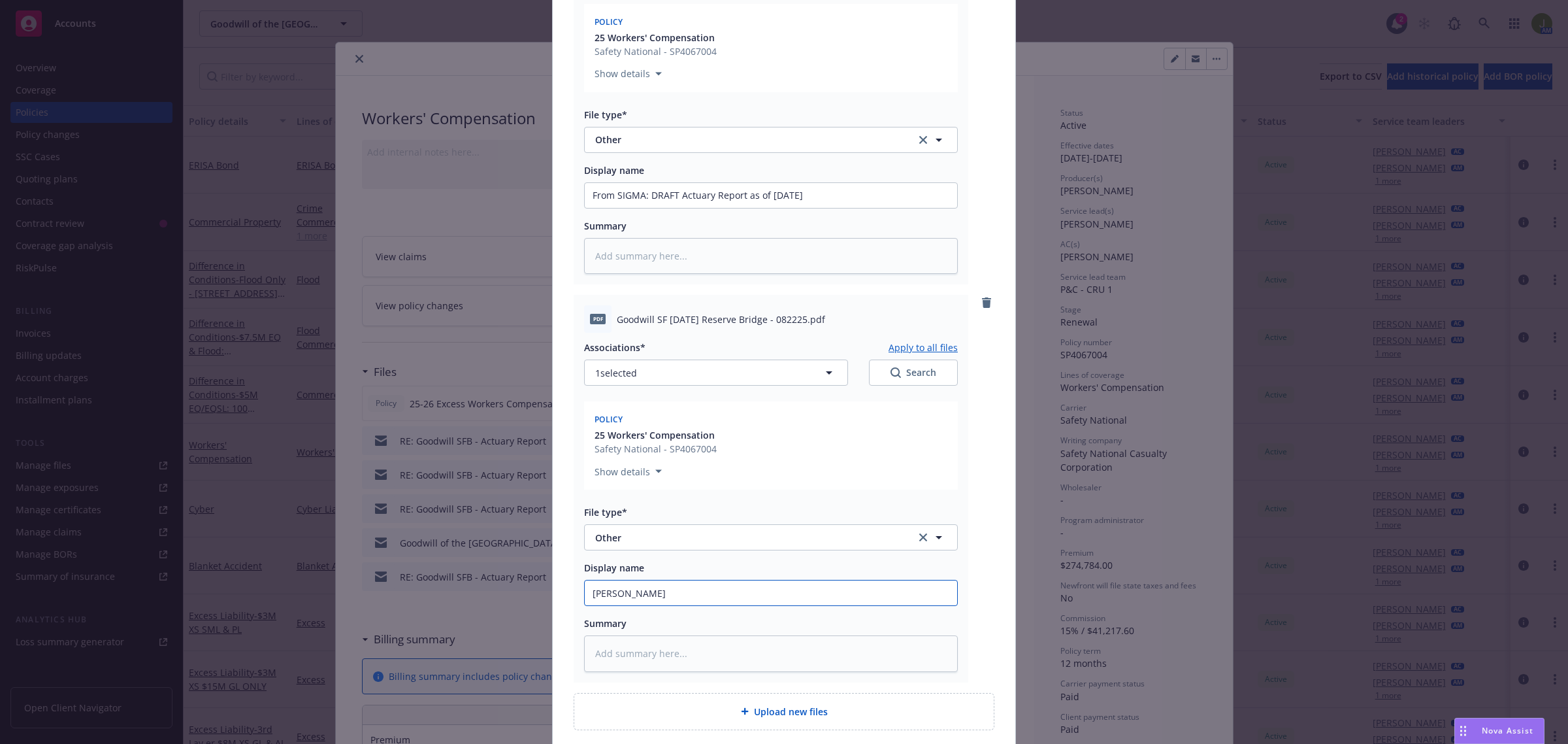
type input "Reserv"
type textarea "x"
type input "Reserve"
type textarea "x"
type input "Reserve"
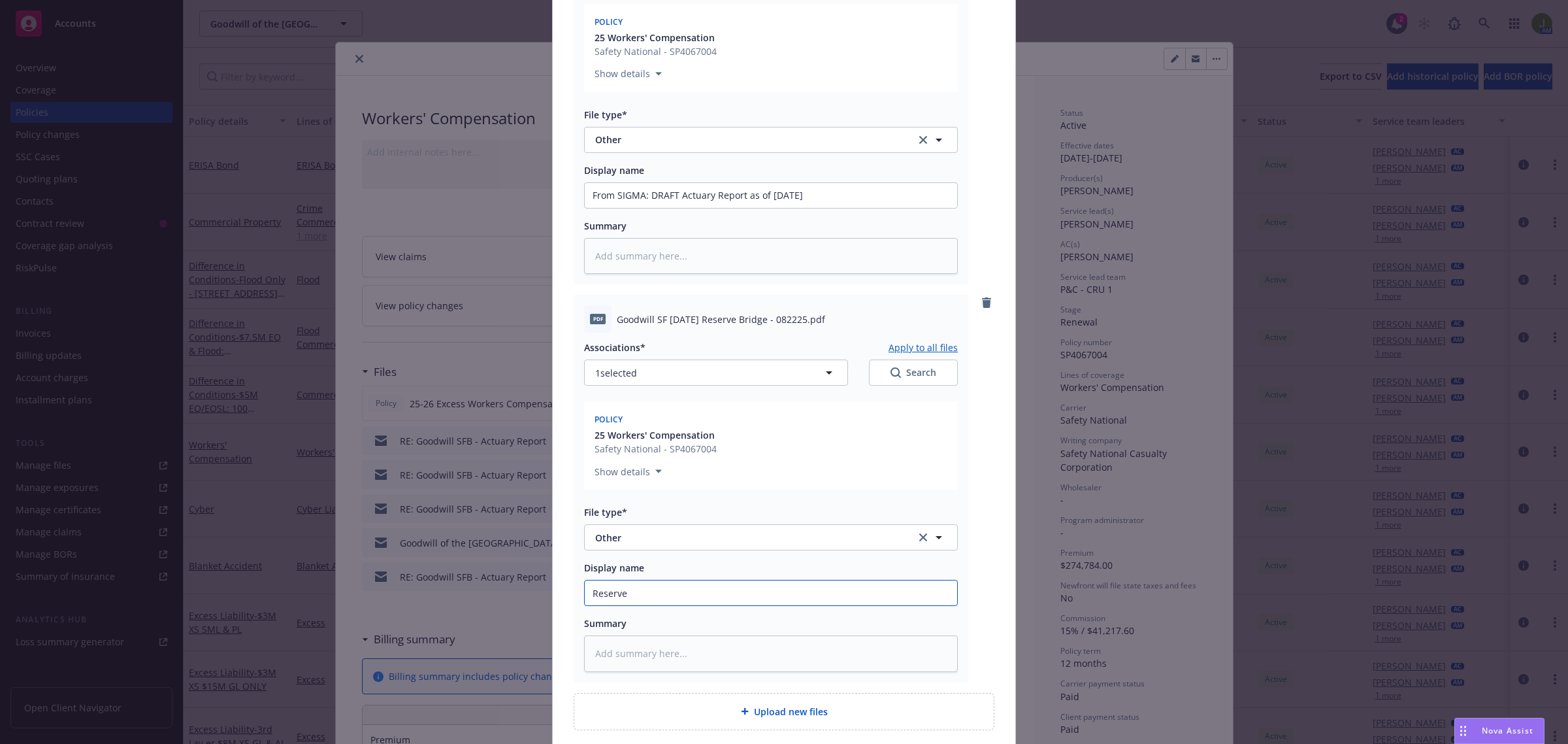
type textarea "x"
type input "Reserve B"
type textarea "x"
type input "Reserve Bri"
type textarea "x"
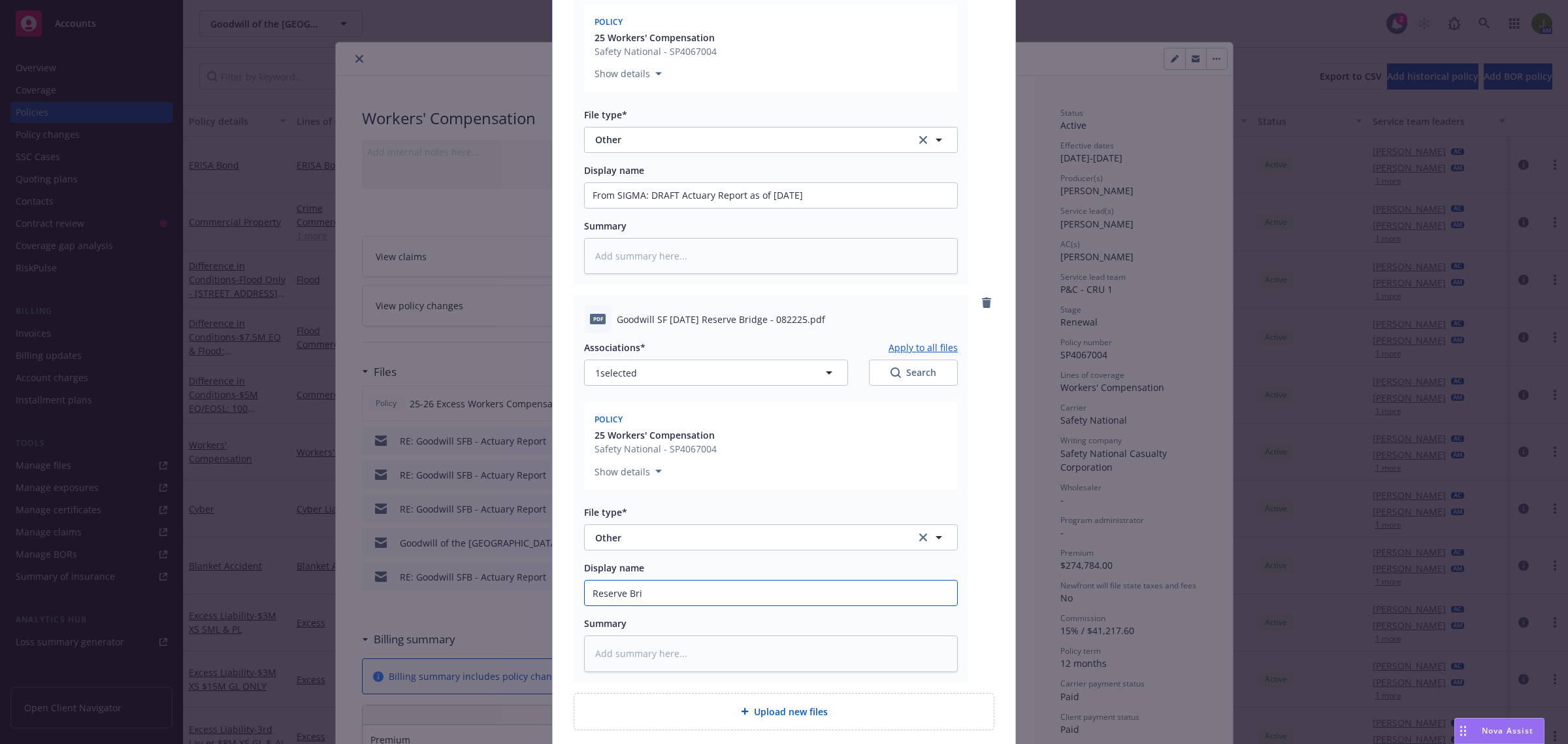
type input "Reserve Brid"
type textarea "x"
type input "Reserve Bridg"
type textarea "x"
type input "[GEOGRAPHIC_DATA]"
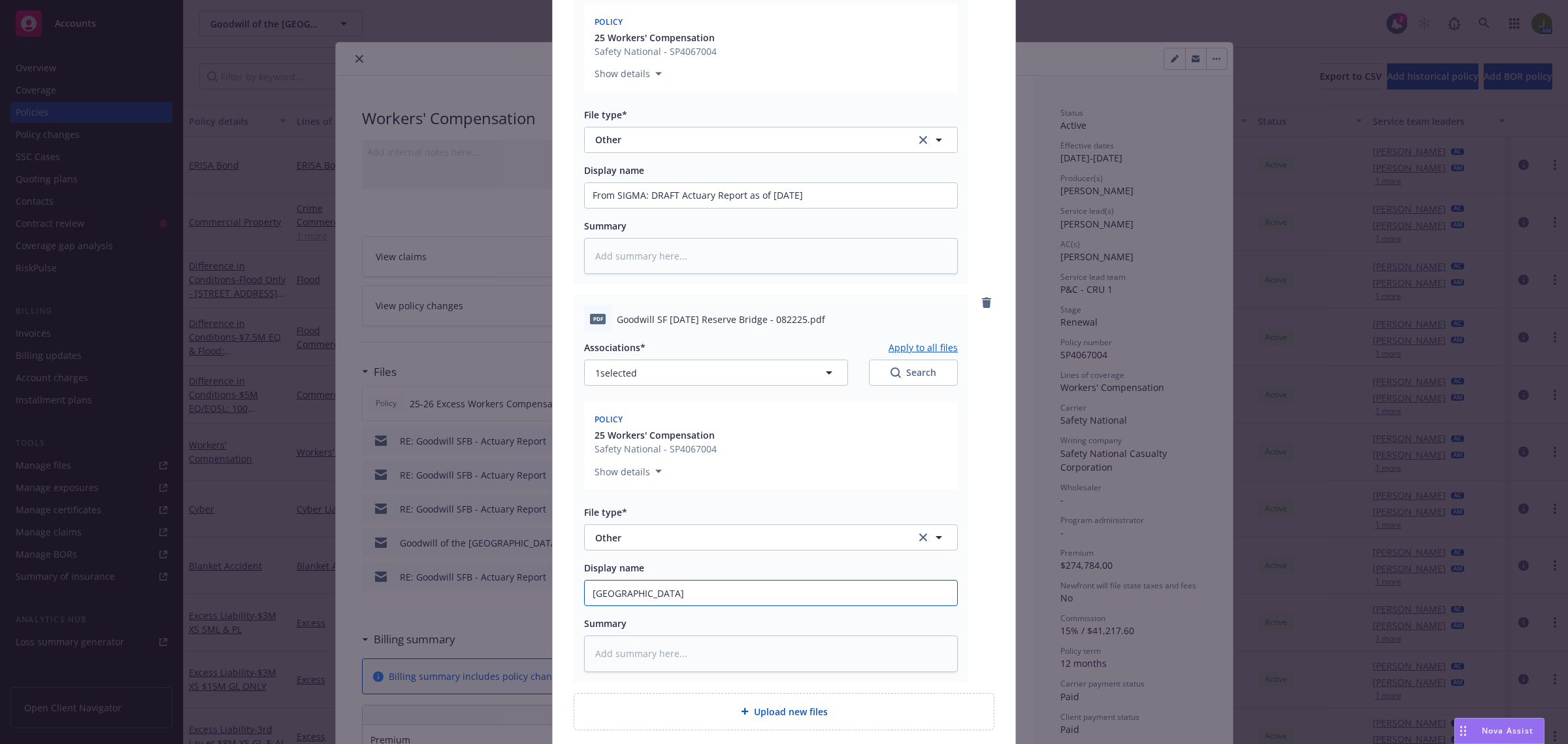
type textarea "x"
type input "[GEOGRAPHIC_DATA]"
type textarea "x"
type input "Reserve Bridge d"
type textarea "x"
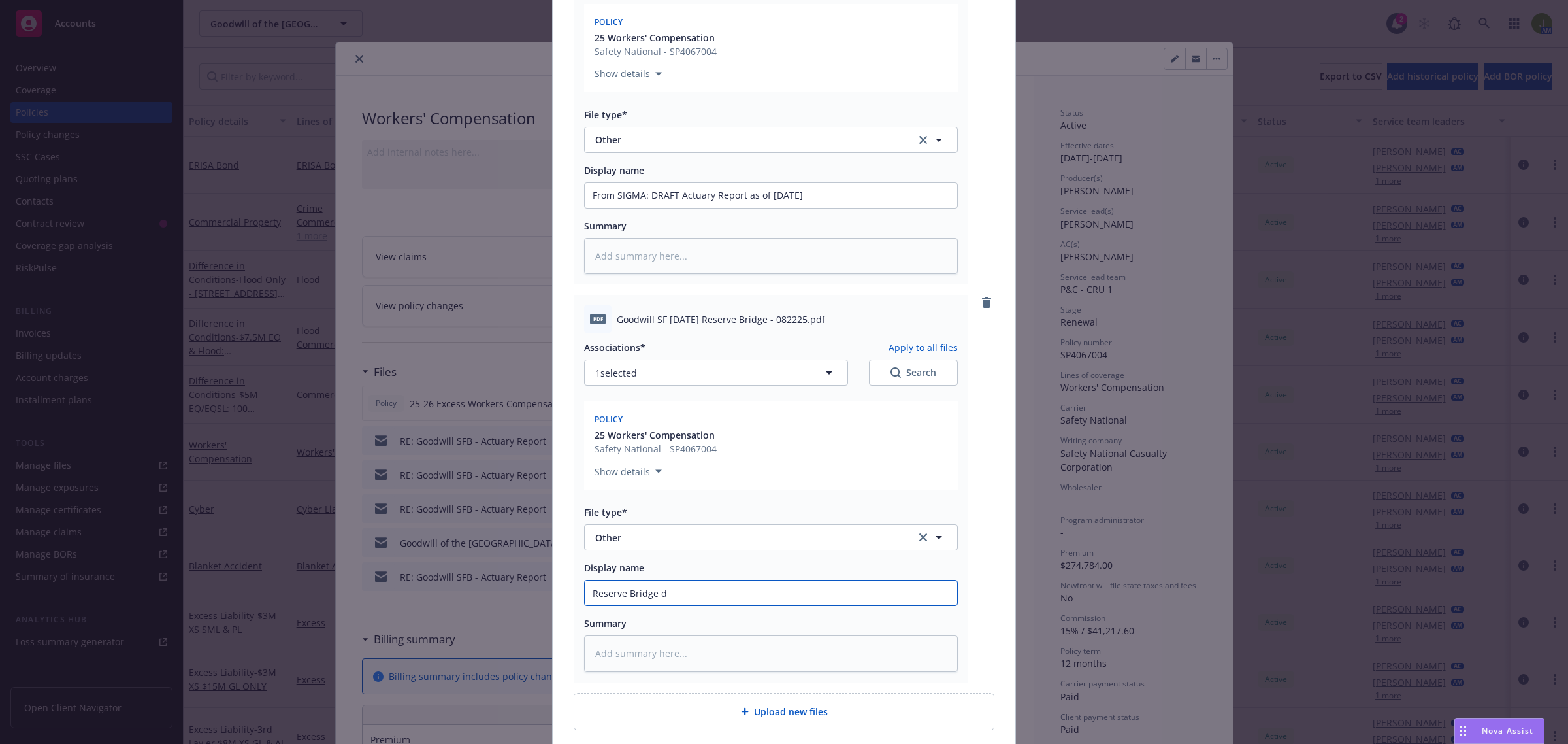
type input "Reserve Bridge da"
type textarea "x"
type input "Reserve Bridge data"
type textarea "x"
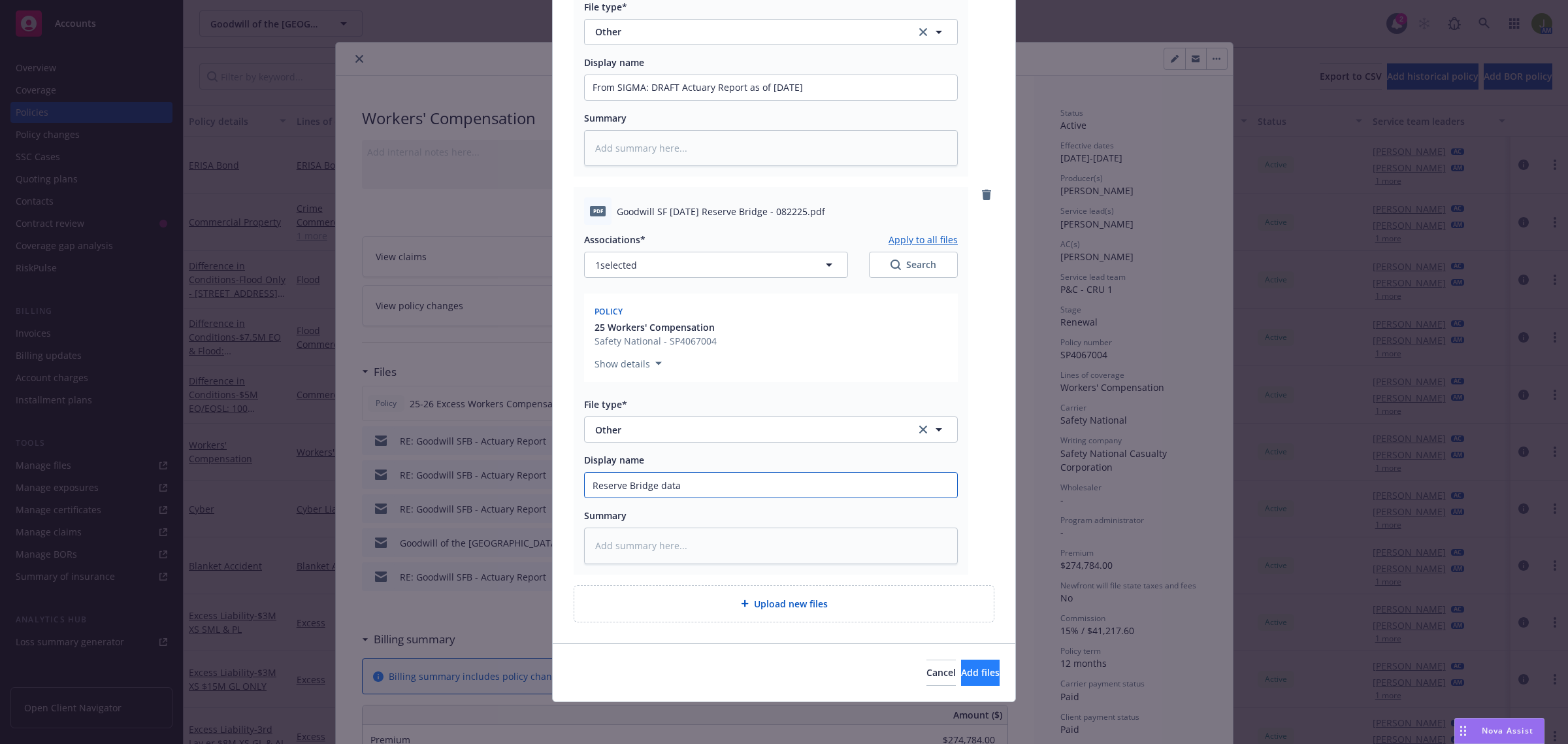
type input "Reserve Bridge data"
click at [961, 666] on span "Add files" at bounding box center [980, 672] width 38 height 13
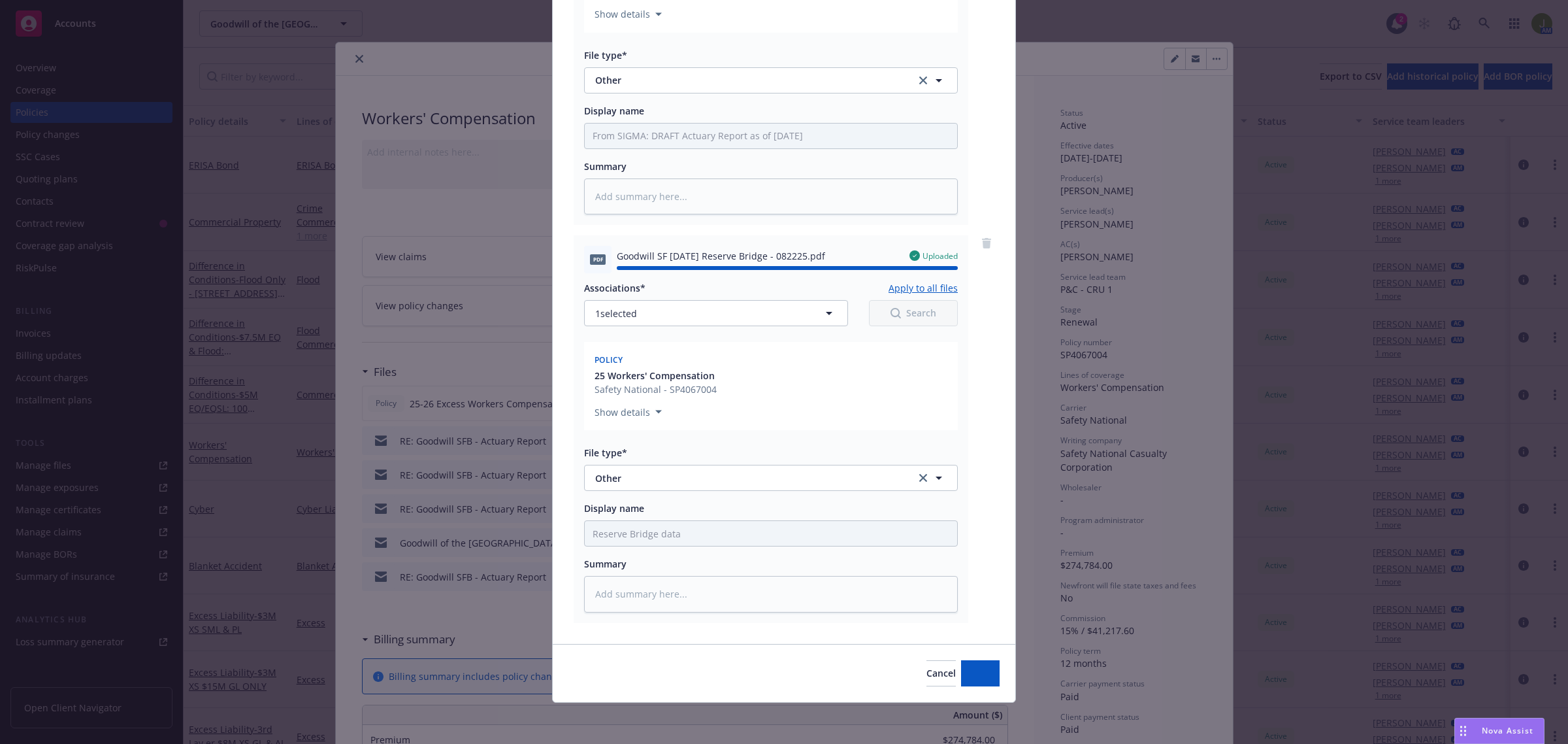
type textarea "x"
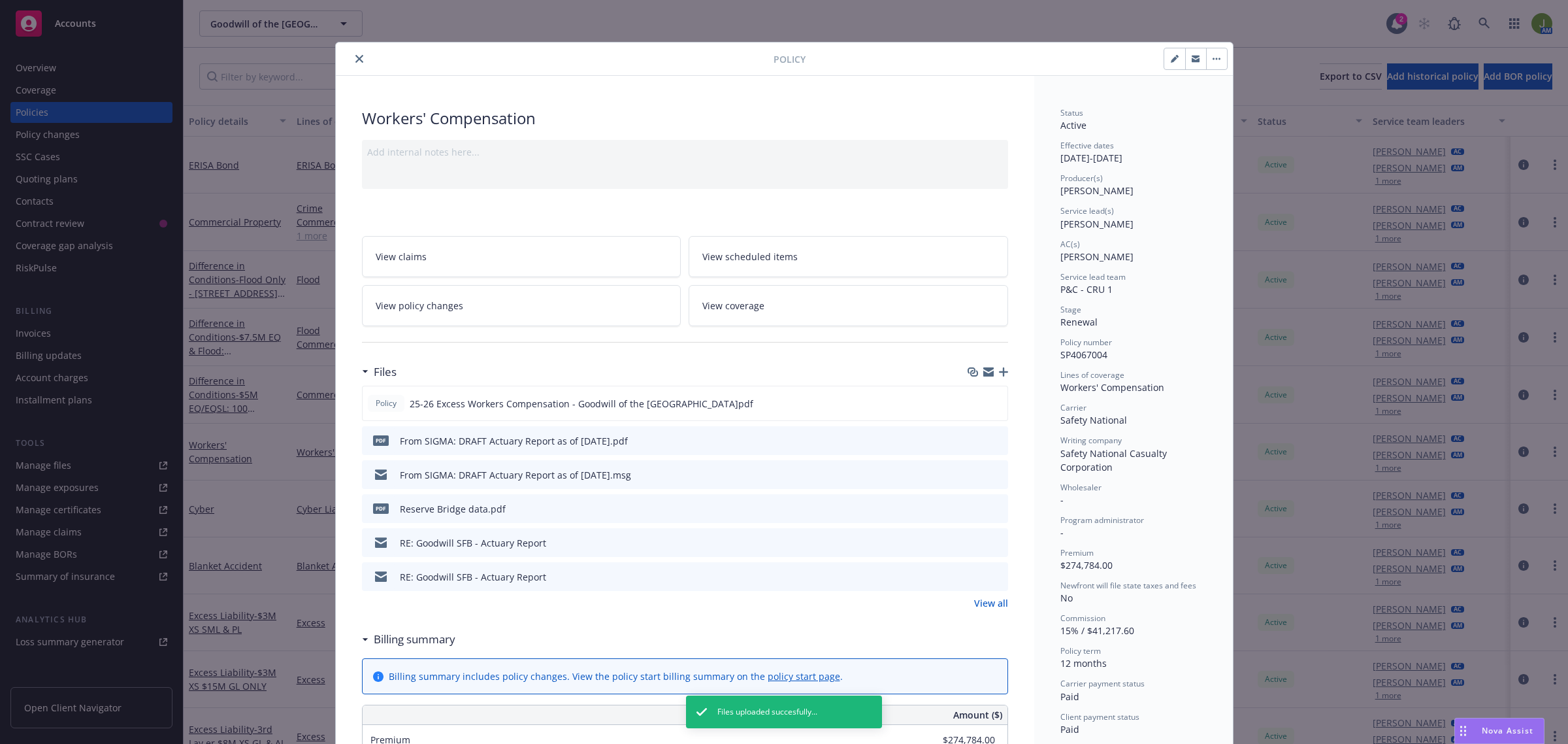
click at [355, 61] on icon "close" at bounding box center [359, 58] width 8 height 8
